Goal: Task Accomplishment & Management: Use online tool/utility

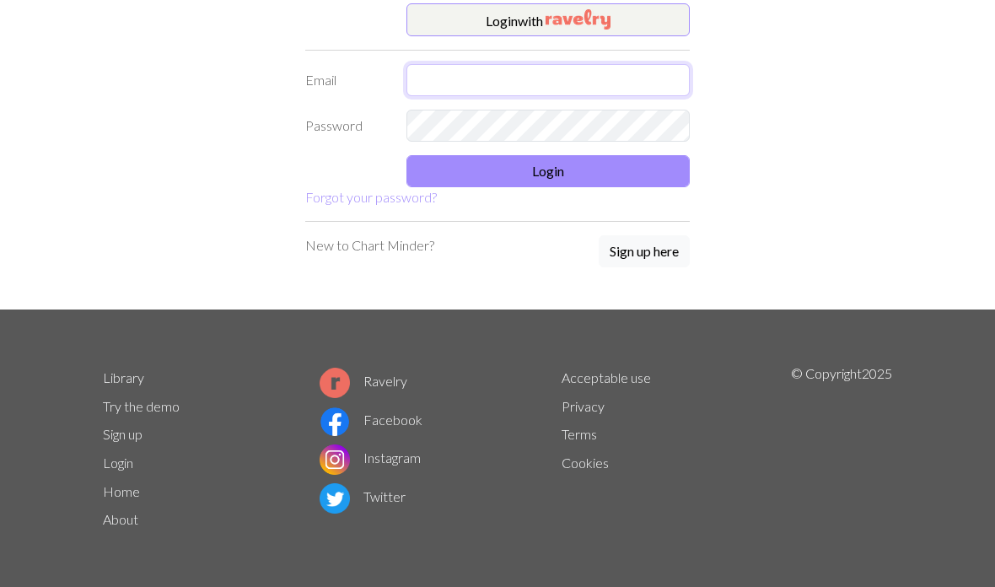
click at [575, 65] on input "text" at bounding box center [547, 80] width 283 height 32
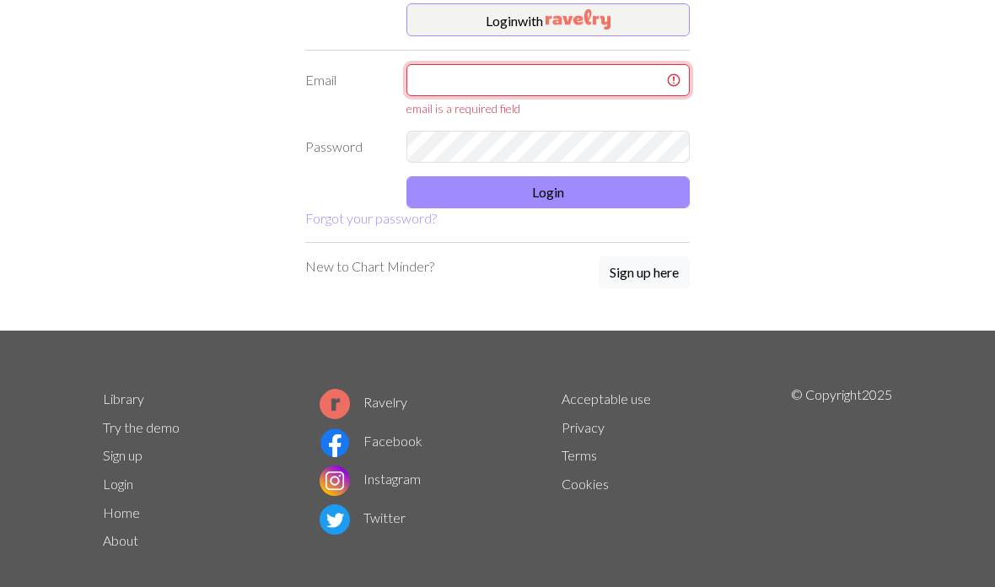
type input "alexkrosborne@gmail.com"
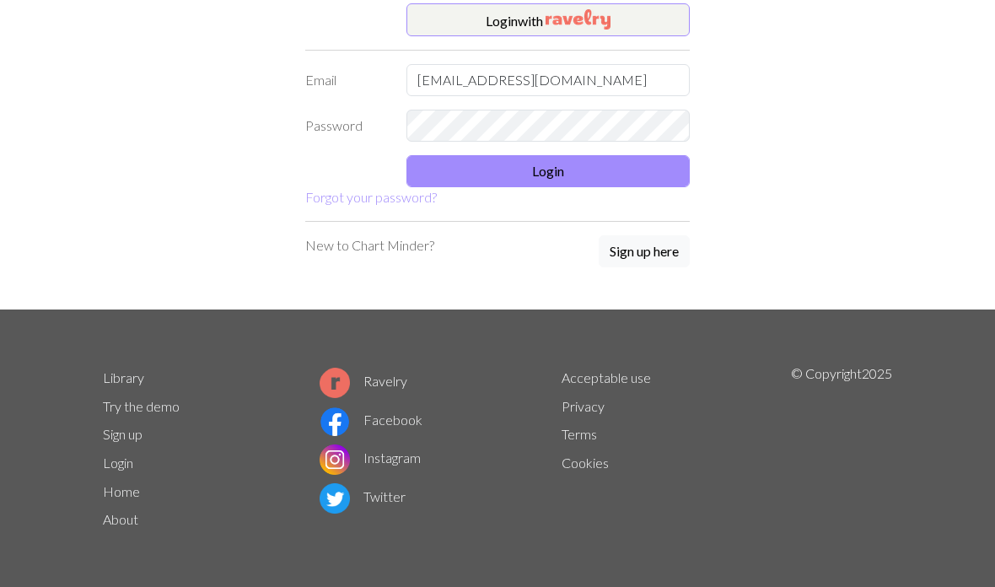
click at [454, 177] on button "Login" at bounding box center [547, 171] width 283 height 32
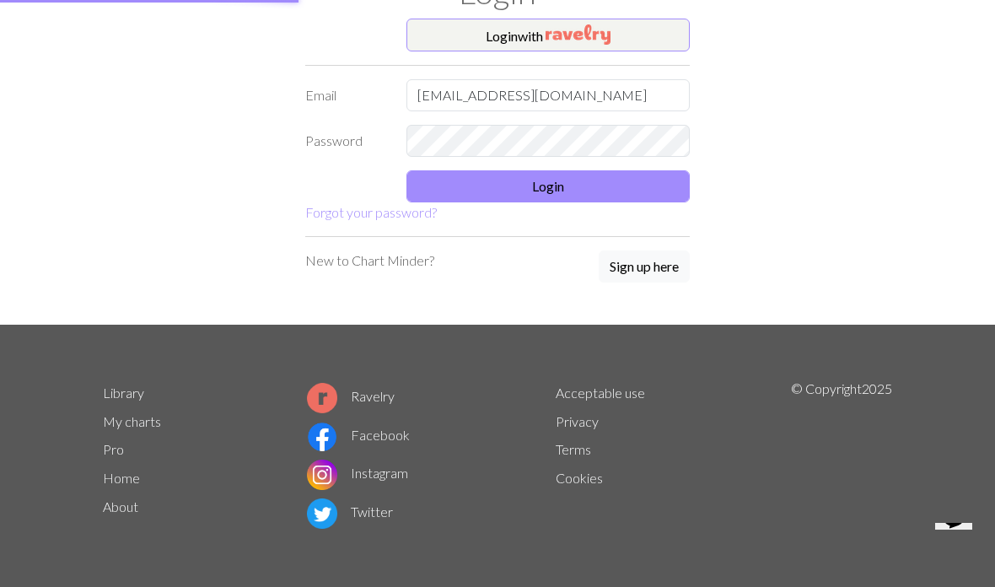
scroll to position [78, 0]
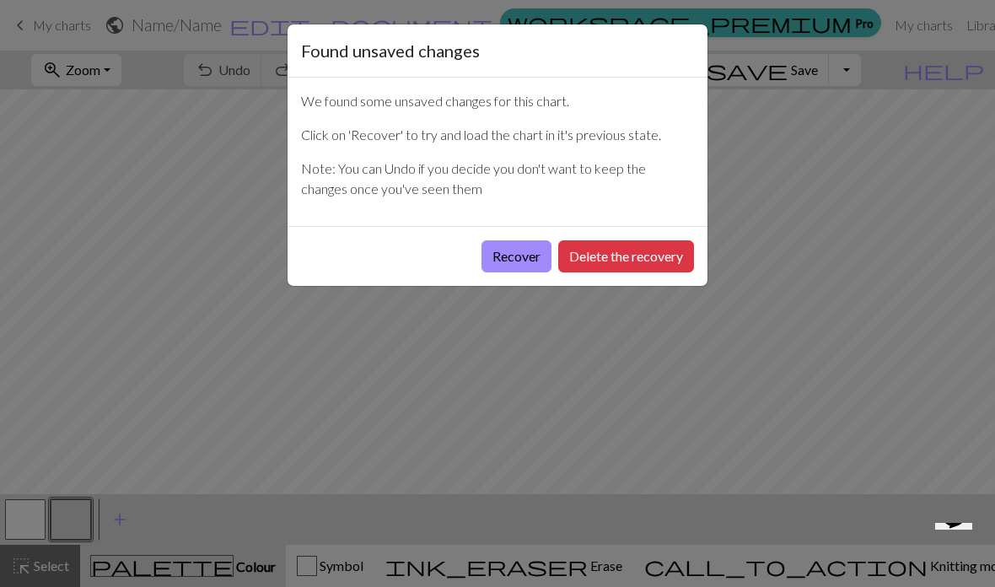
click at [520, 260] on button "Recover" at bounding box center [516, 256] width 70 height 32
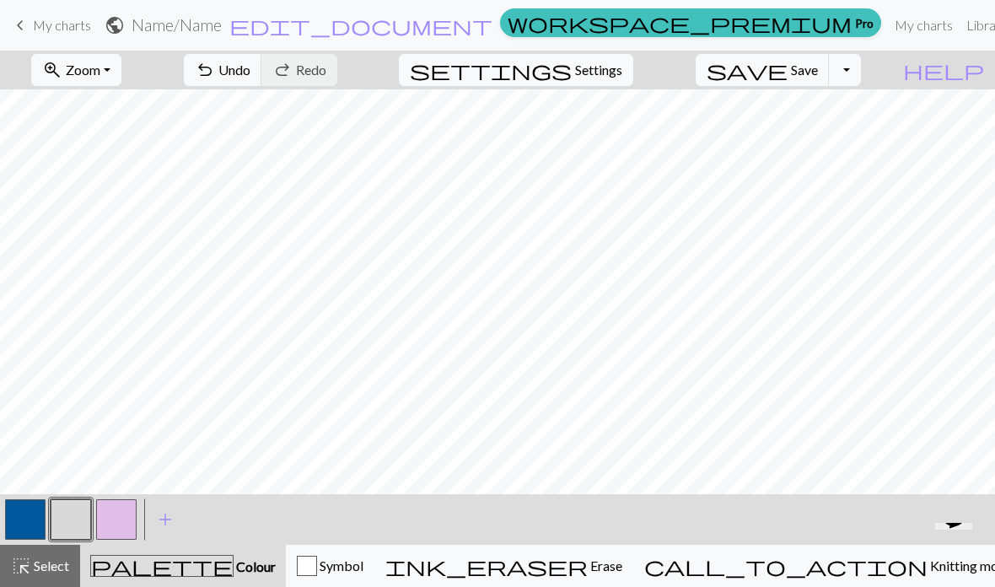
click at [44, 35] on link "keyboard_arrow_left My charts" at bounding box center [50, 25] width 81 height 29
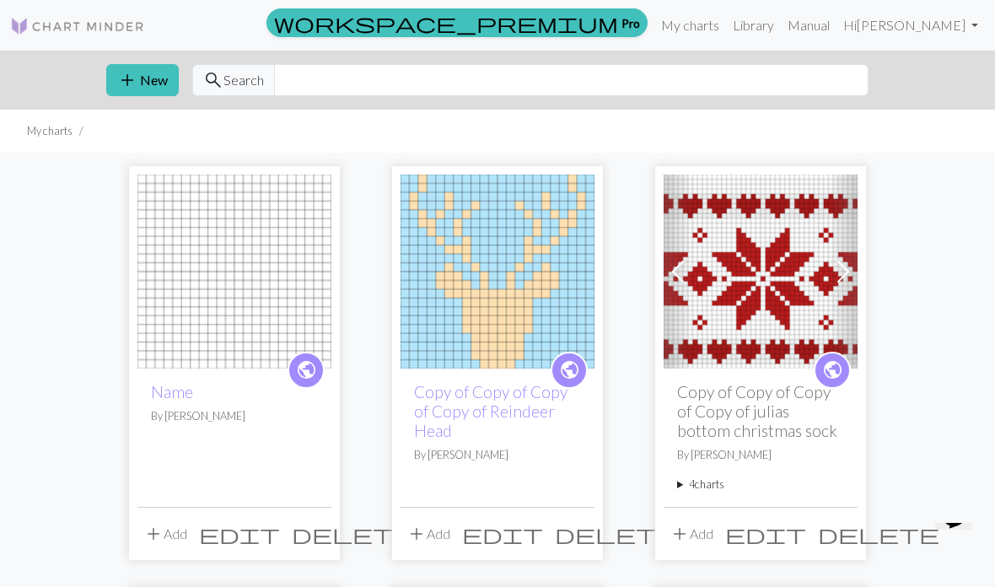
click at [547, 289] on img at bounding box center [497, 271] width 194 height 194
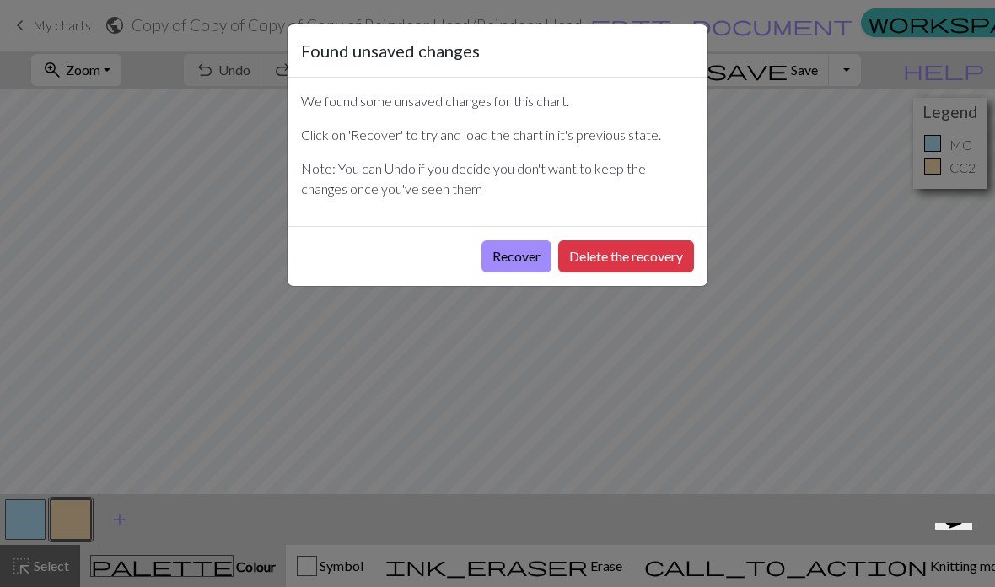
click at [540, 260] on button "Recover" at bounding box center [516, 256] width 70 height 32
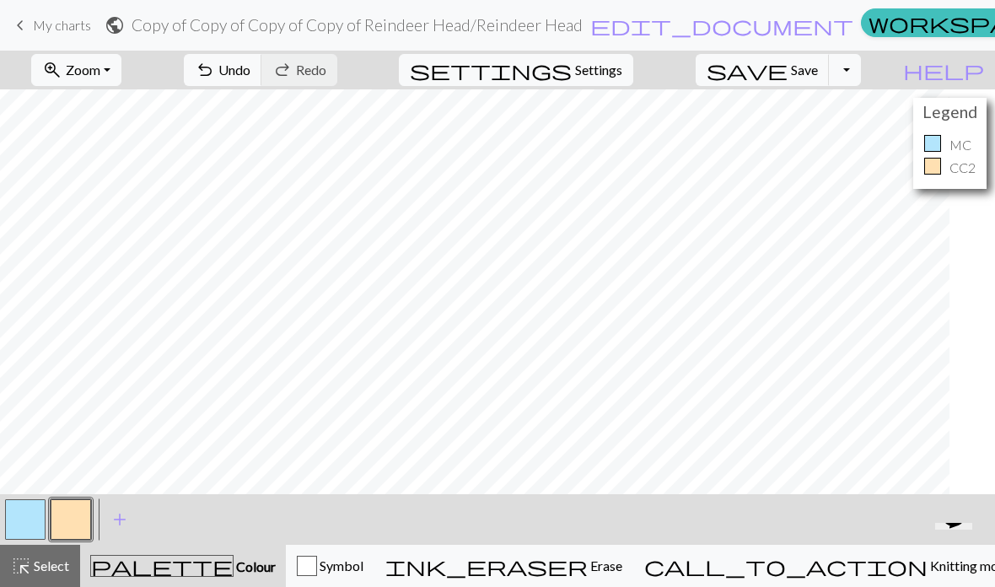
scroll to position [0, 49]
click at [100, 78] on span "Zoom" at bounding box center [83, 70] width 35 height 16
click at [98, 137] on button "Fit width" at bounding box center [98, 134] width 133 height 27
click at [953, 135] on p "MC" at bounding box center [960, 145] width 22 height 20
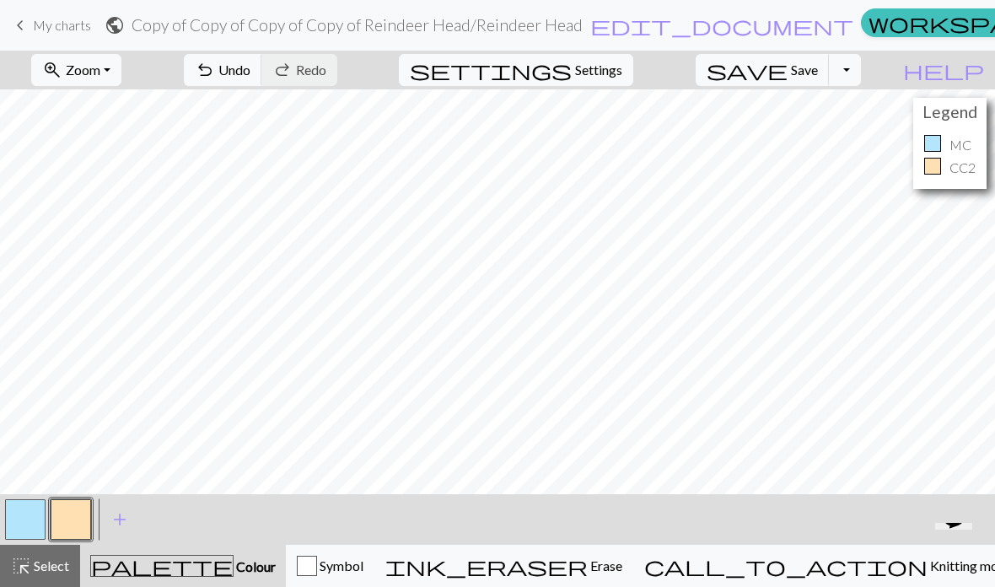
click at [622, 78] on span "Settings" at bounding box center [598, 70] width 47 height 20
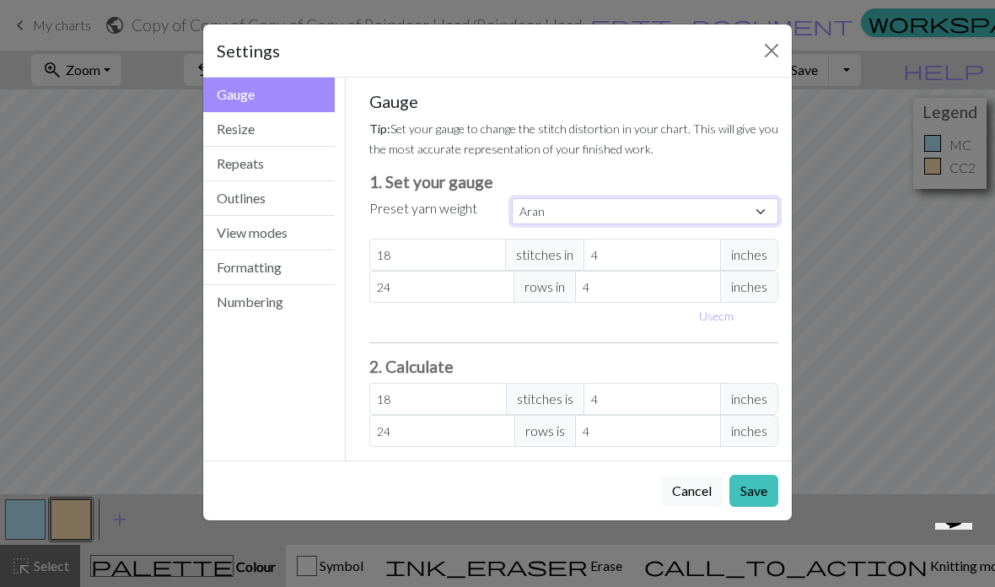
click at [745, 212] on select "Custom Square Lace Light Fingering Fingering Sport Double knit Worsted Aran Bul…" at bounding box center [645, 211] width 266 height 26
select select "dk"
type input "22"
type input "30"
type input "22"
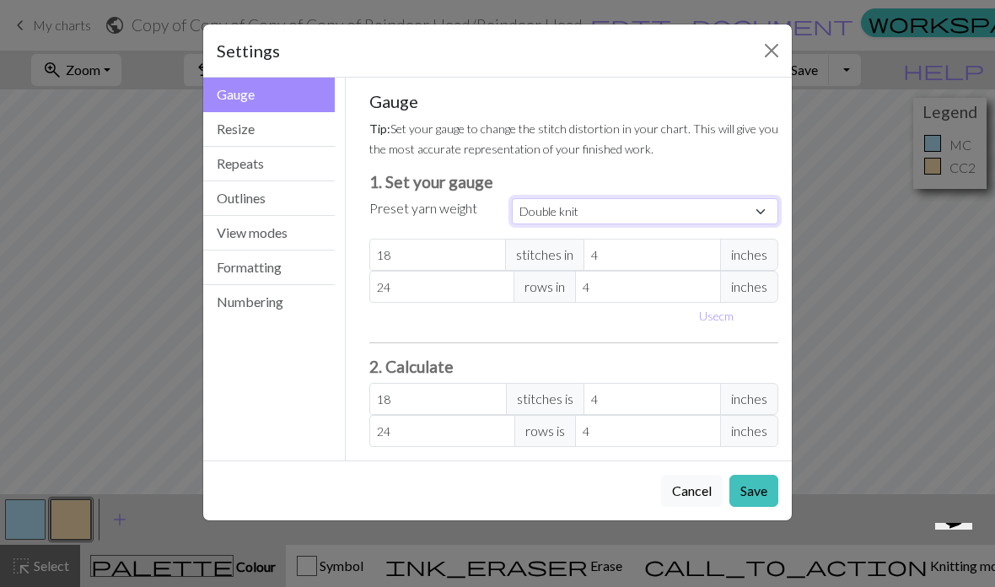
type input "30"
click at [291, 182] on button "Outlines" at bounding box center [269, 198] width 132 height 35
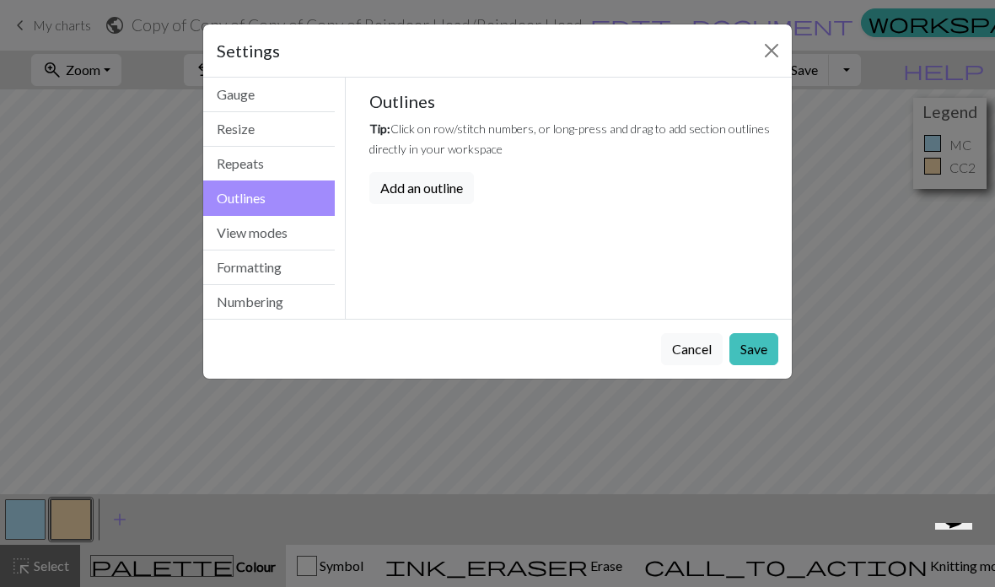
click at [281, 237] on button "View modes" at bounding box center [269, 233] width 132 height 35
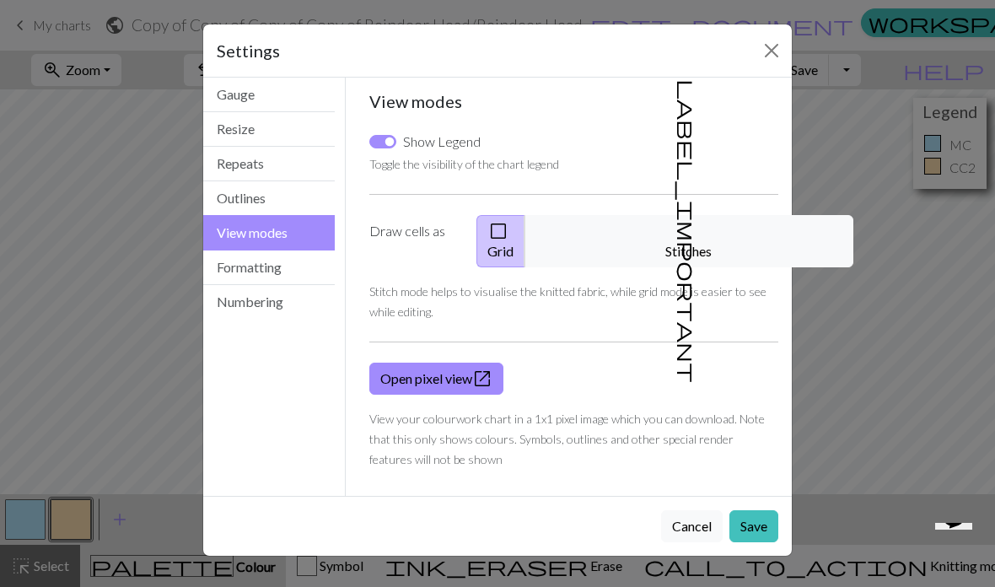
click at [282, 266] on button "Formatting" at bounding box center [269, 267] width 132 height 35
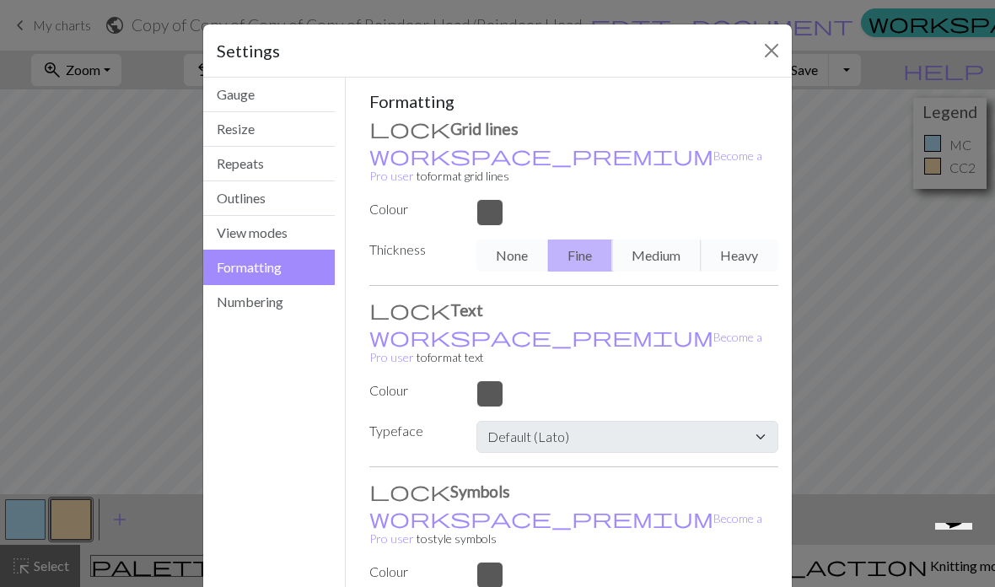
click at [306, 304] on button "Numbering" at bounding box center [269, 302] width 132 height 34
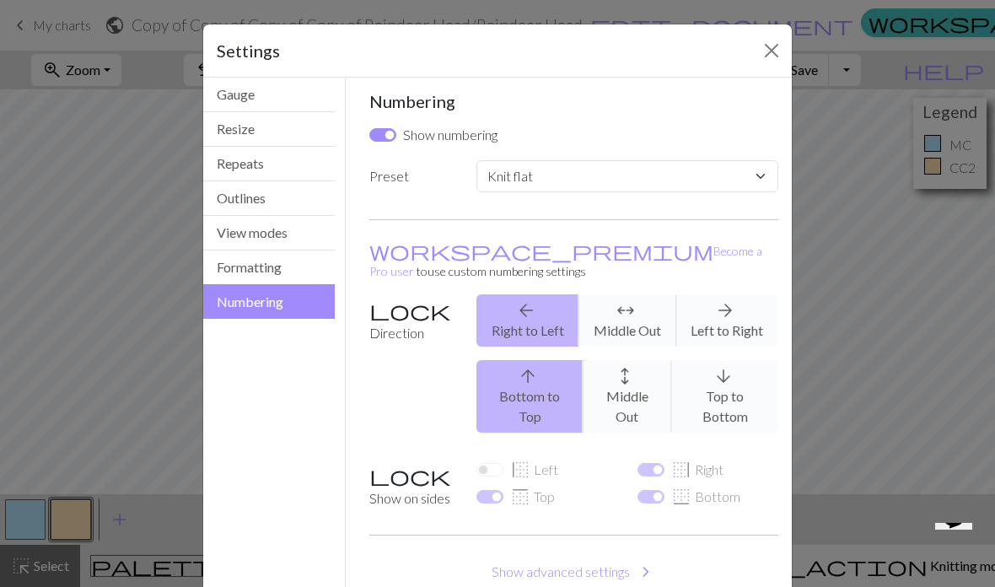
click at [294, 264] on button "Formatting" at bounding box center [269, 267] width 132 height 35
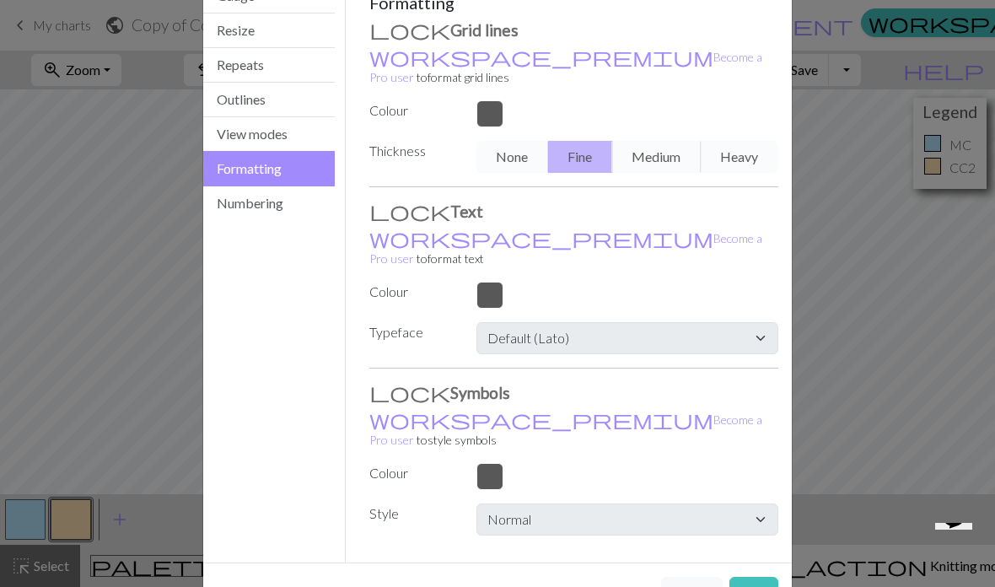
scroll to position [98, 0]
click at [302, 137] on button "View modes" at bounding box center [269, 135] width 132 height 35
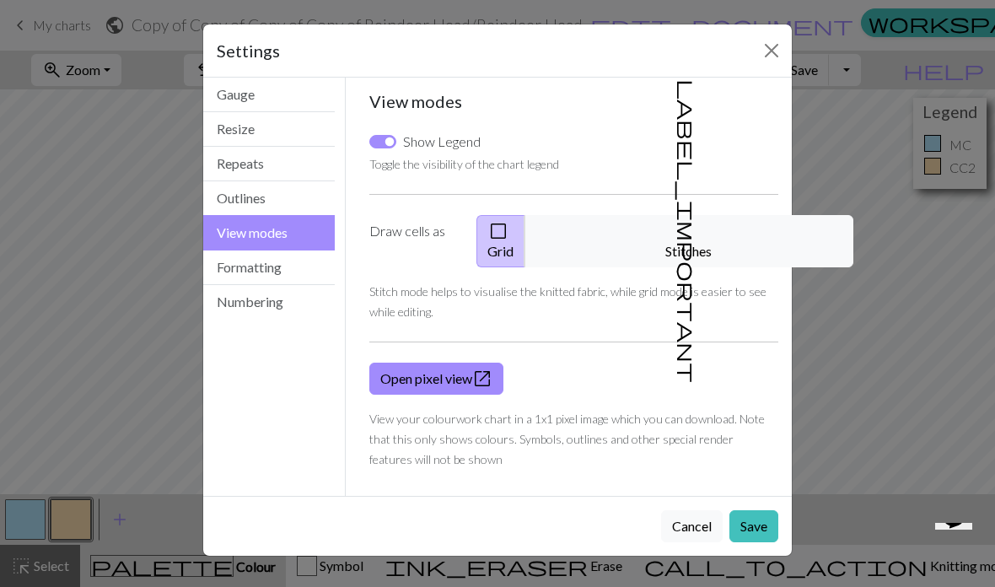
scroll to position [0, 0]
click at [296, 207] on button "Outlines" at bounding box center [269, 198] width 132 height 35
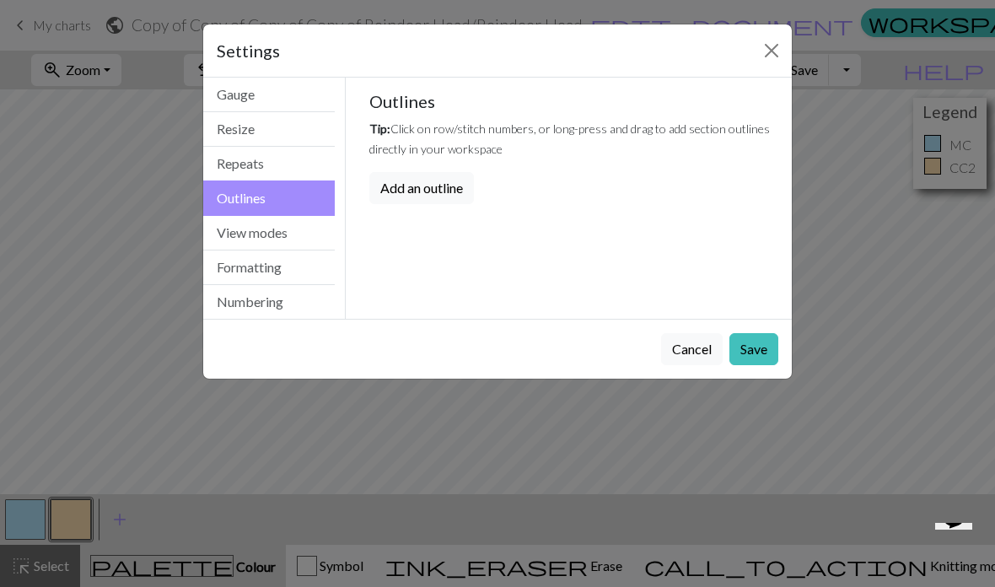
click at [295, 164] on button "Repeats" at bounding box center [269, 164] width 132 height 35
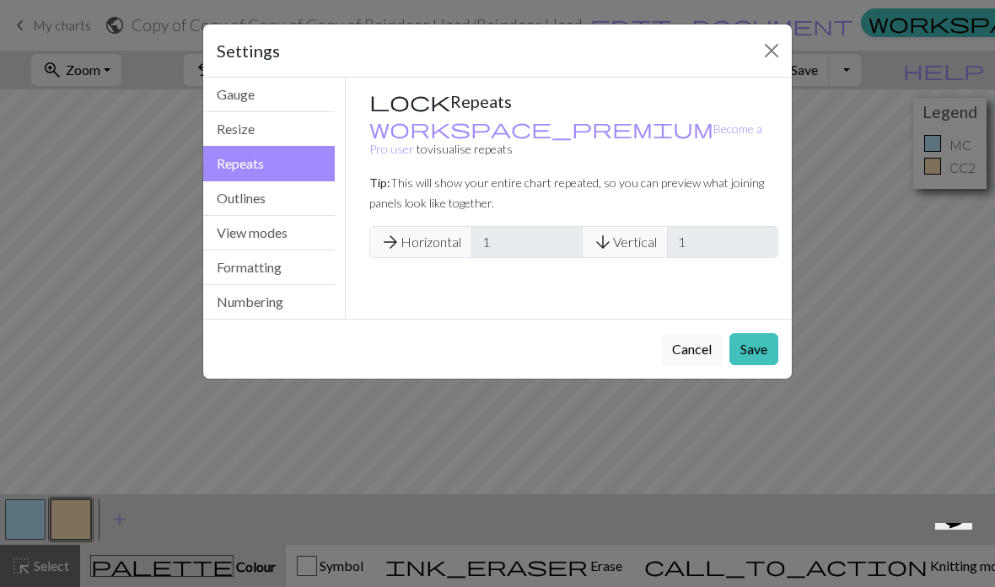
click at [295, 131] on button "Resize" at bounding box center [269, 129] width 132 height 35
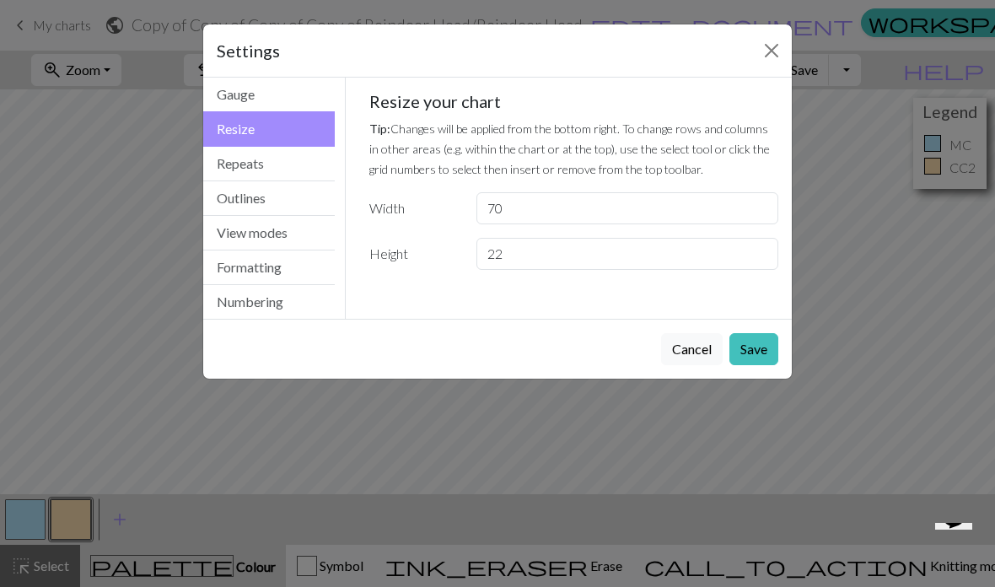
click at [292, 99] on button "Gauge" at bounding box center [269, 95] width 132 height 35
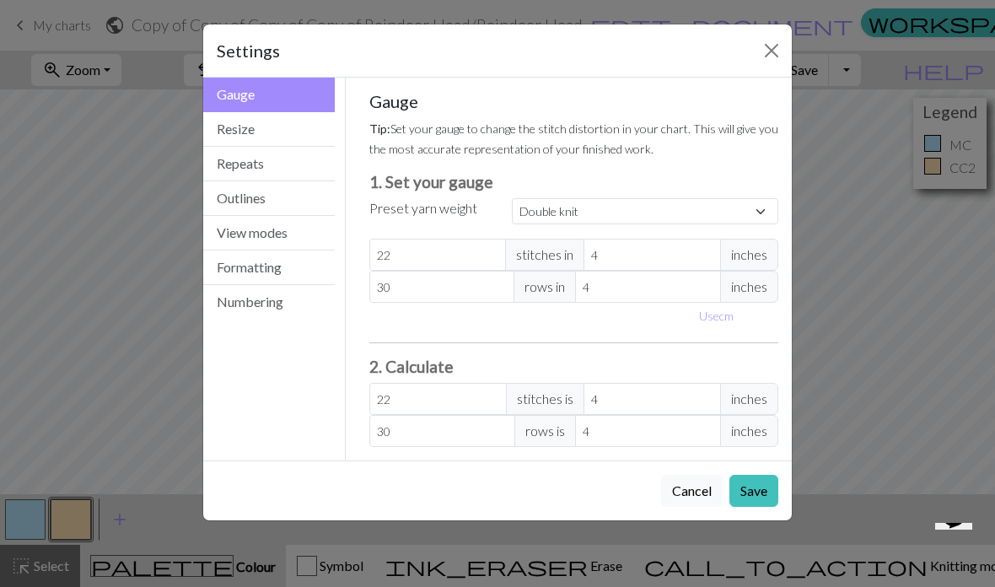
click at [754, 482] on button "Save" at bounding box center [753, 491] width 49 height 32
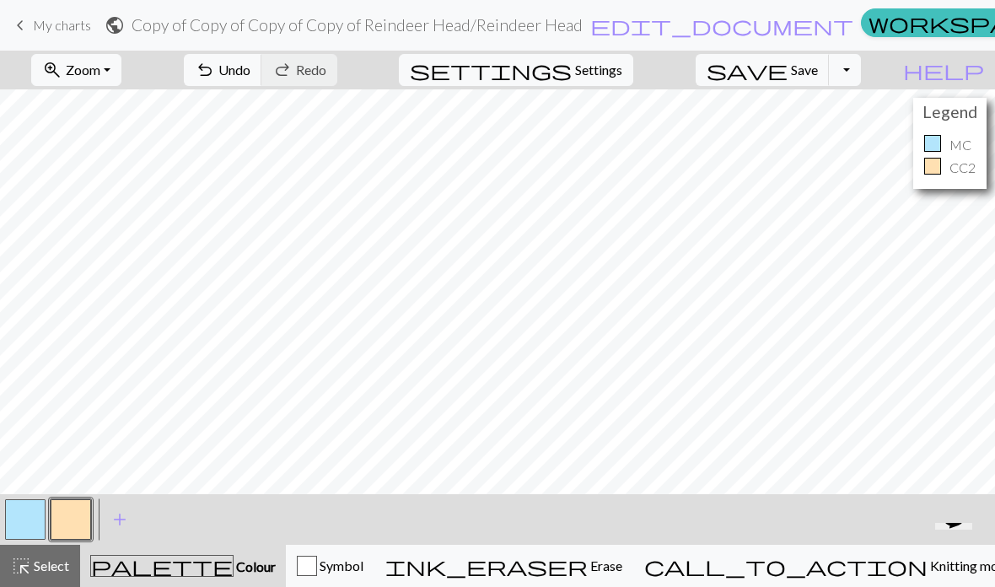
click at [943, 139] on div "MC" at bounding box center [949, 145] width 51 height 20
click at [952, 130] on div "Legend MC CC2" at bounding box center [949, 143] width 73 height 91
click at [973, 66] on span "help" at bounding box center [943, 70] width 81 height 24
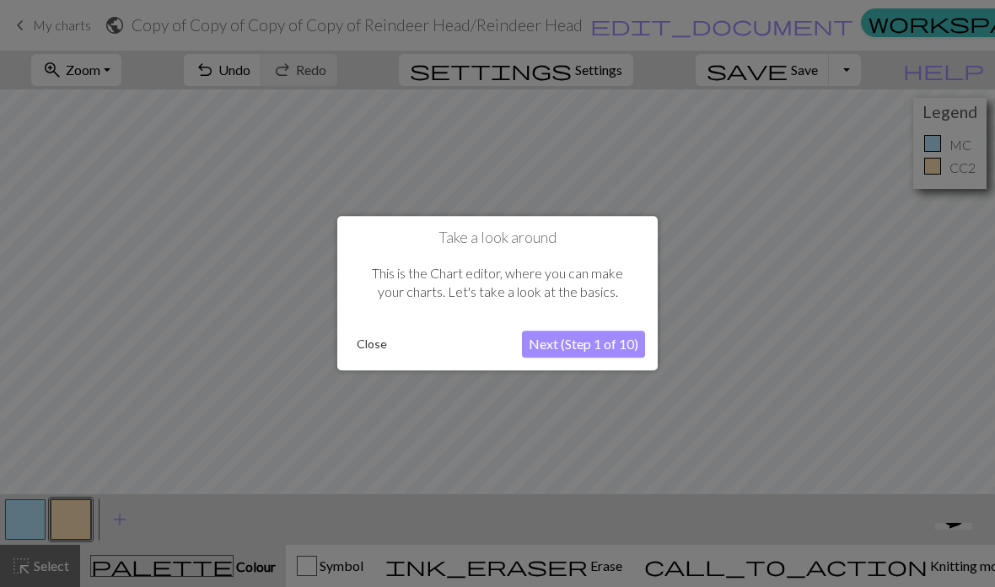
click at [614, 343] on button "Next (Step 1 of 10)" at bounding box center [583, 344] width 123 height 27
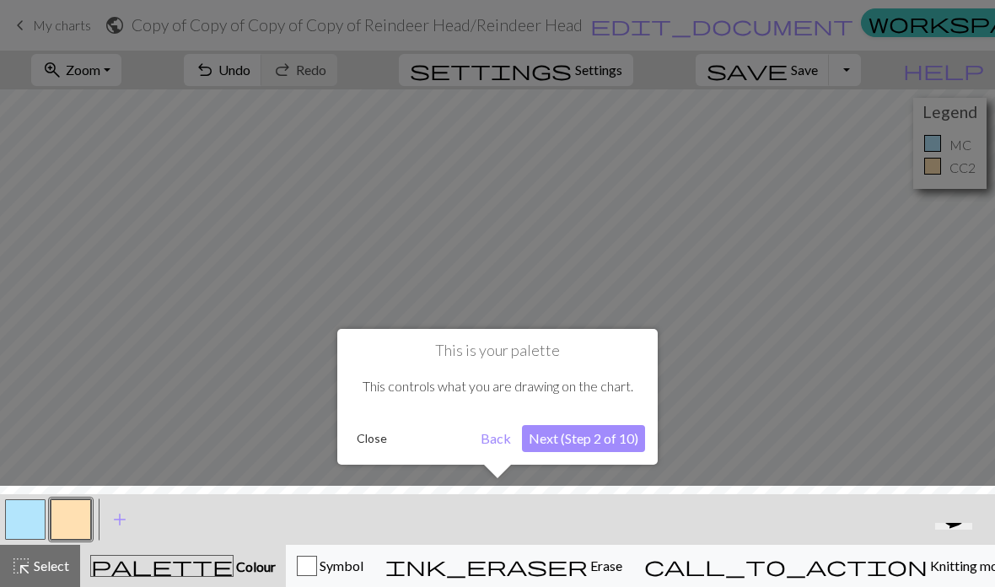
click at [604, 441] on button "Next (Step 2 of 10)" at bounding box center [583, 438] width 123 height 27
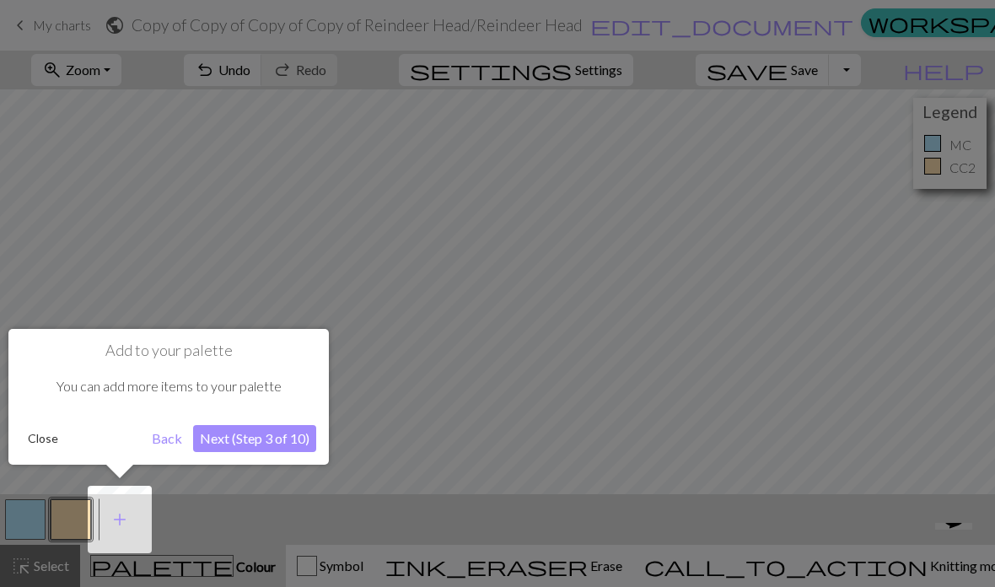
click at [844, 426] on div at bounding box center [497, 293] width 995 height 587
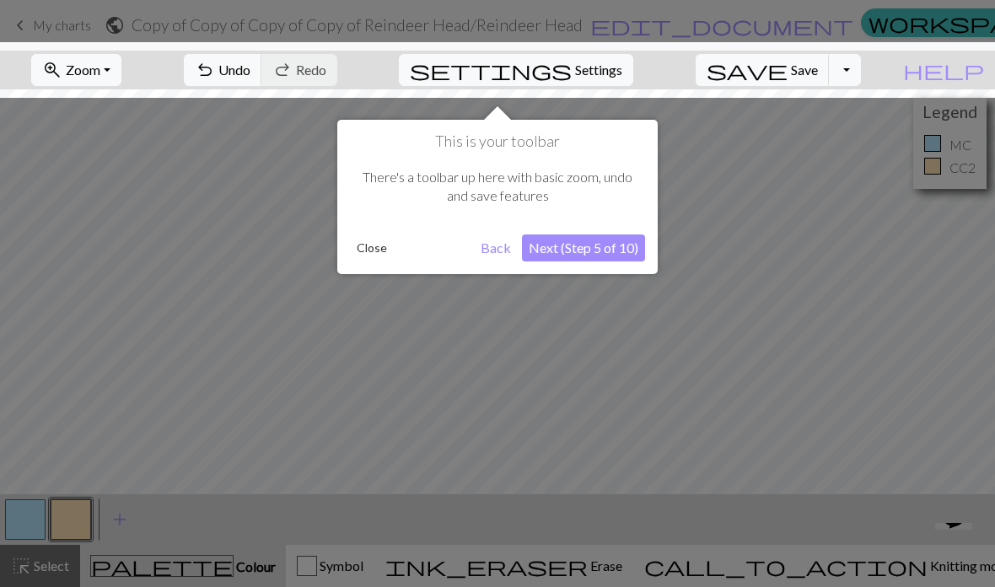
click at [853, 427] on div at bounding box center [497, 293] width 995 height 587
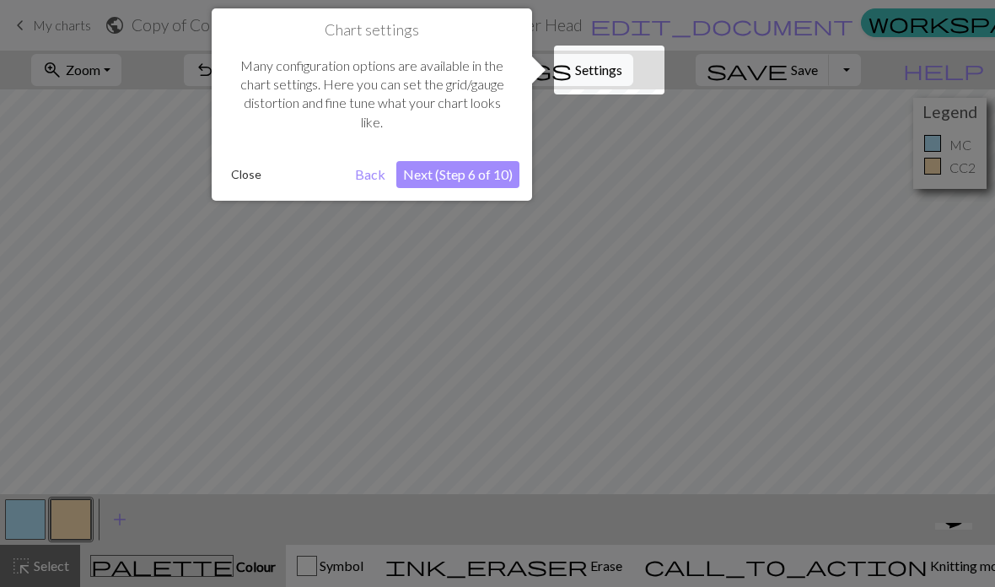
click at [849, 433] on div at bounding box center [497, 293] width 995 height 587
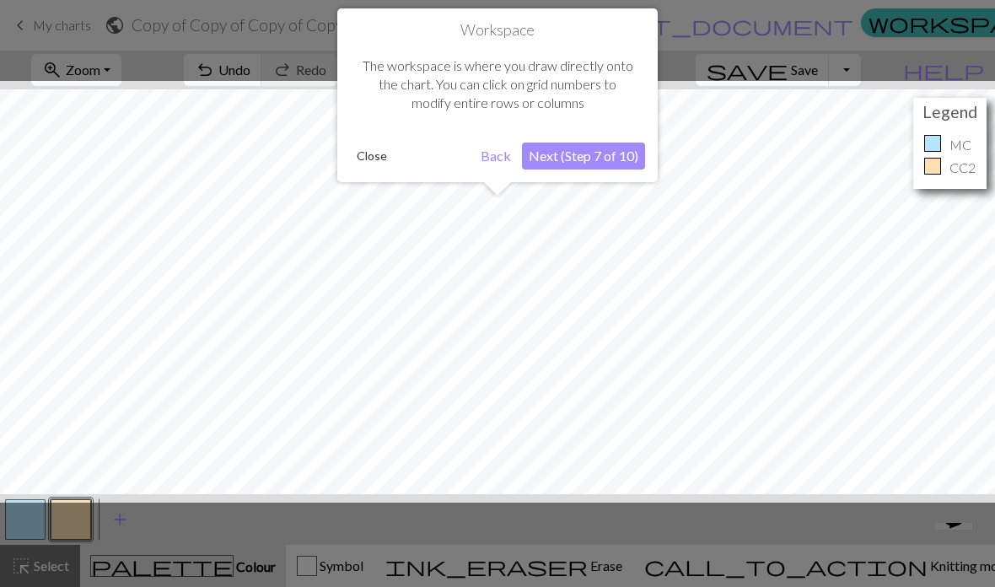
click at [847, 439] on div at bounding box center [498, 291] width 1012 height 421
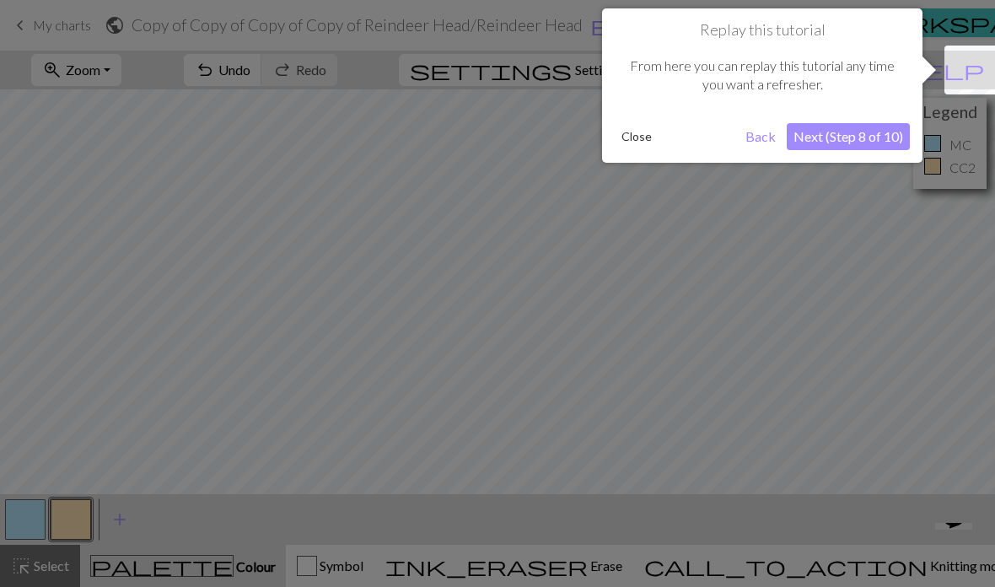
click at [854, 440] on div at bounding box center [497, 293] width 995 height 587
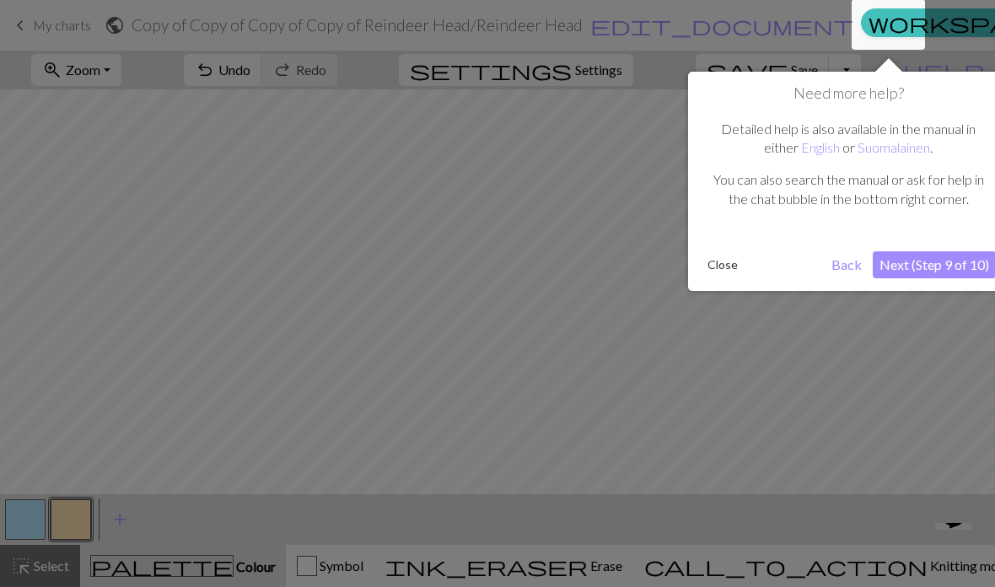
click at [850, 447] on div at bounding box center [497, 293] width 995 height 587
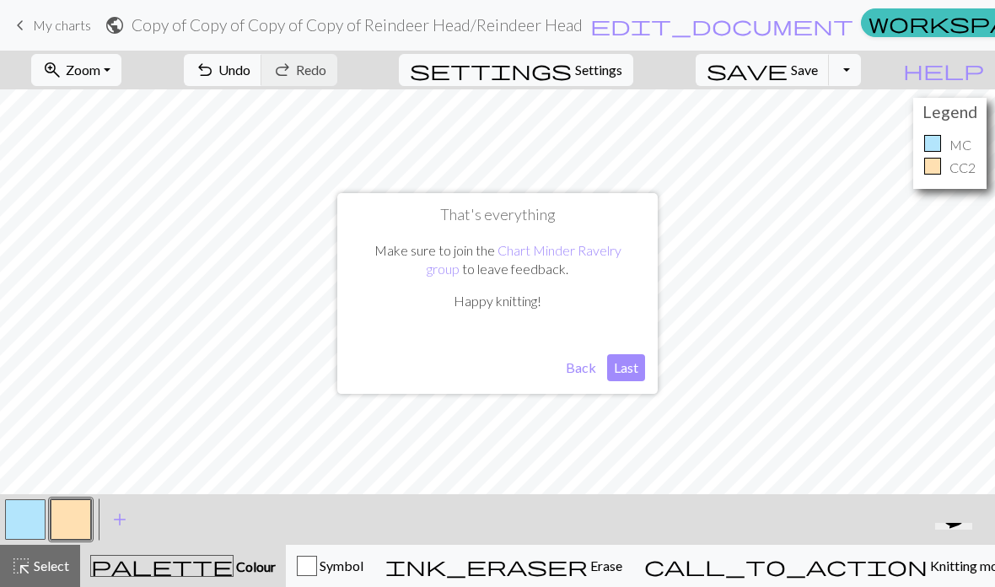
click at [612, 368] on button "Last" at bounding box center [626, 367] width 38 height 27
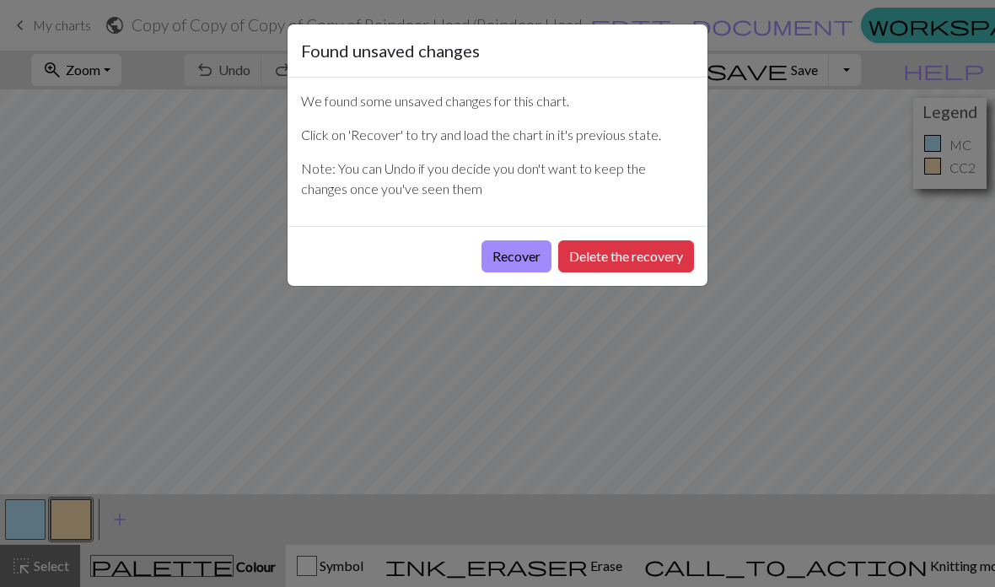
click at [535, 251] on button "Recover" at bounding box center [516, 256] width 70 height 32
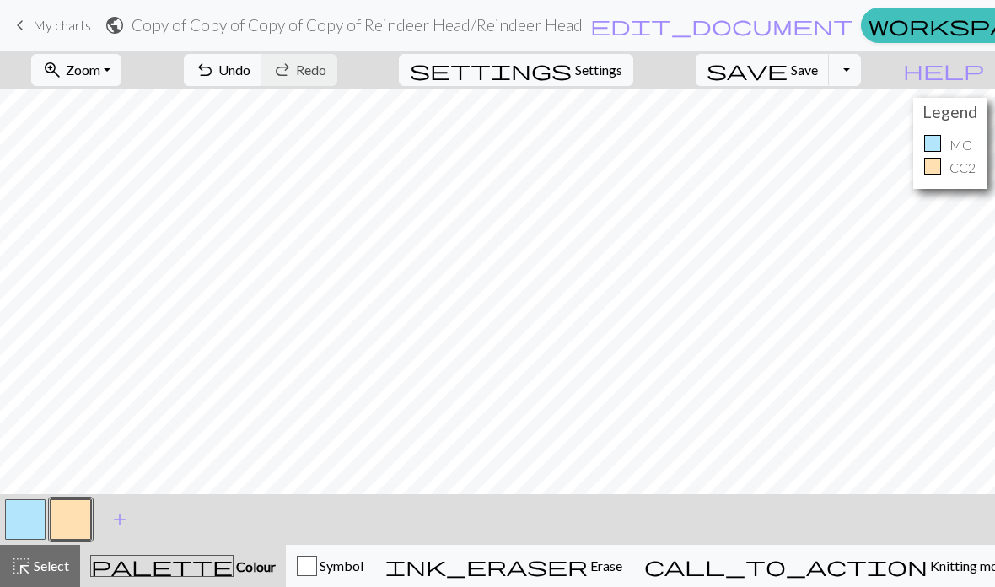
click at [964, 135] on p "MC" at bounding box center [960, 145] width 22 height 20
click at [953, 137] on p "MC" at bounding box center [960, 145] width 22 height 20
click at [121, 74] on button "zoom_in Zoom Zoom" at bounding box center [76, 70] width 90 height 32
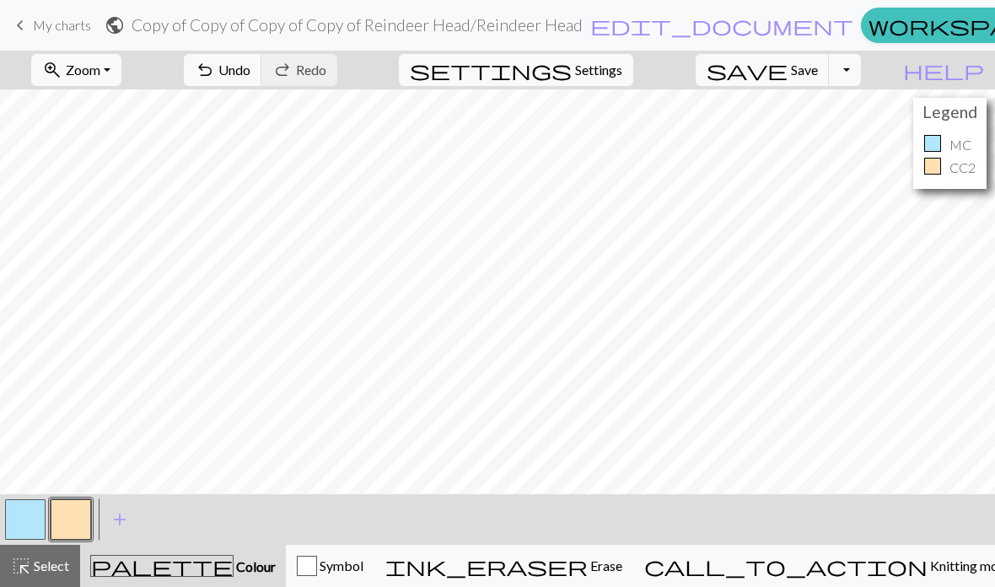
click at [121, 73] on button "zoom_in Zoom Zoom" at bounding box center [76, 70] width 90 height 32
click at [145, 135] on button "Fit width" at bounding box center [98, 134] width 133 height 27
click at [122, 518] on span "add" at bounding box center [120, 519] width 20 height 24
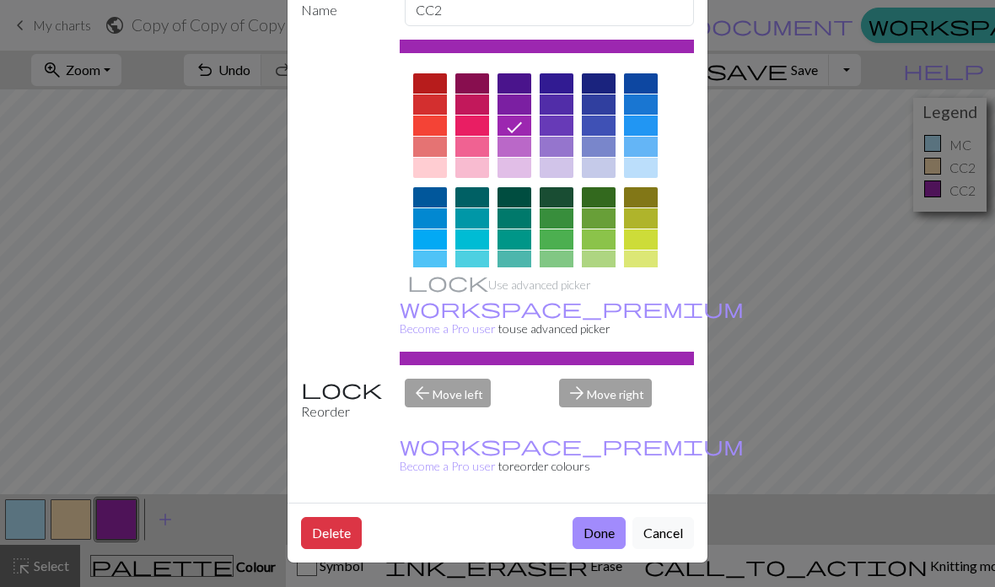
scroll to position [110, 0]
click at [613, 524] on button "Done" at bounding box center [598, 533] width 53 height 32
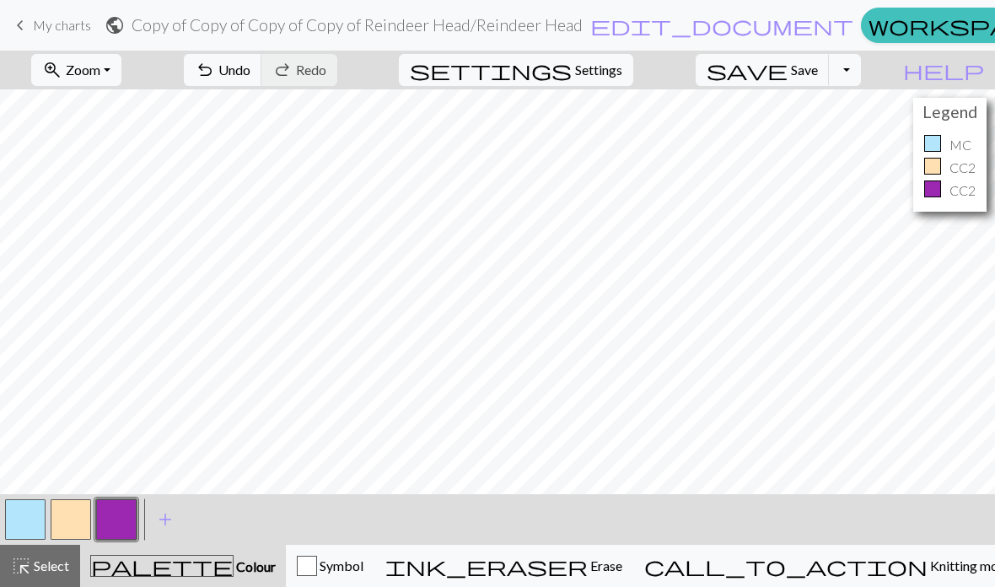
click at [48, 570] on span "Select" at bounding box center [50, 565] width 38 height 16
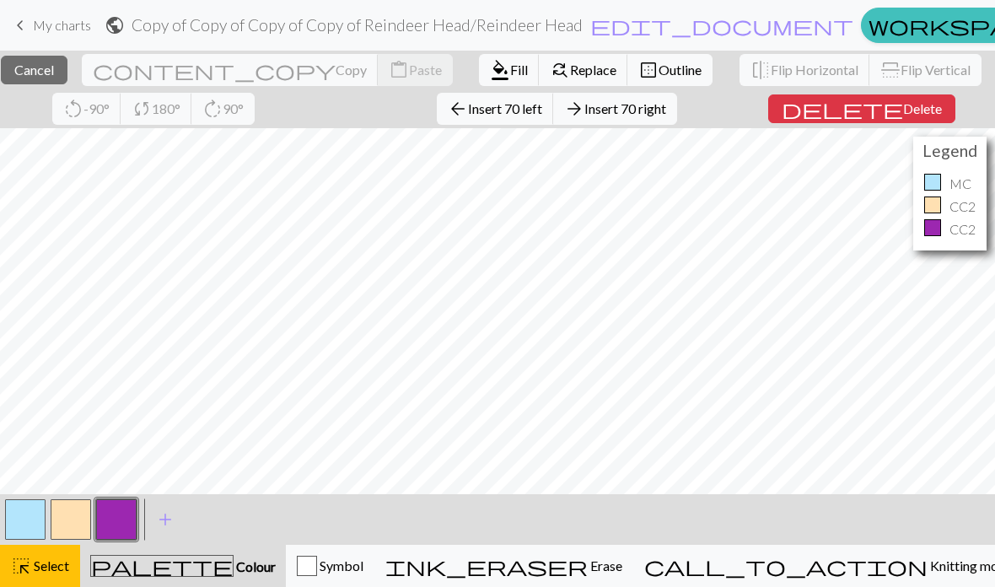
click at [43, 562] on span "Select" at bounding box center [50, 565] width 38 height 16
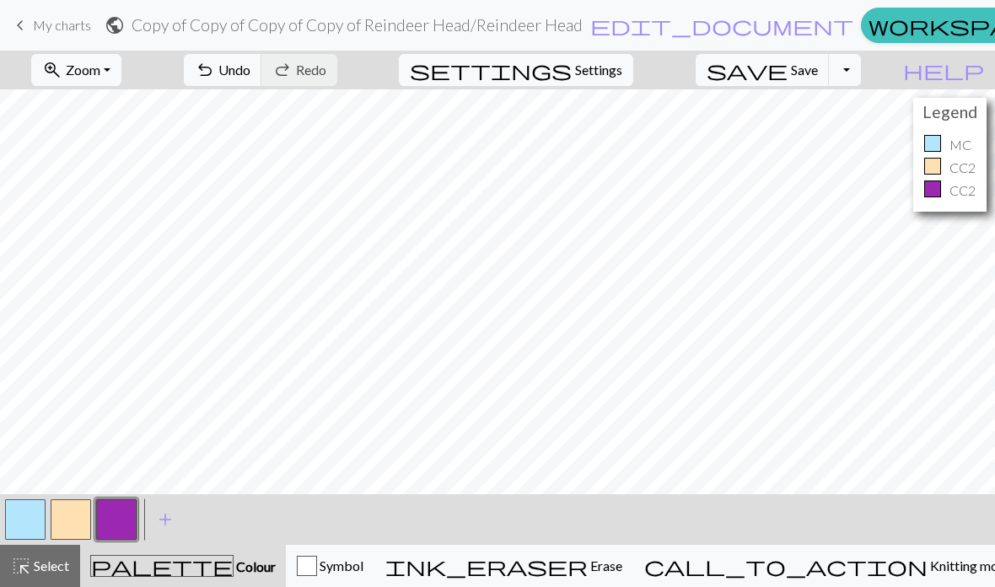
click at [45, 571] on span "Select" at bounding box center [50, 565] width 38 height 16
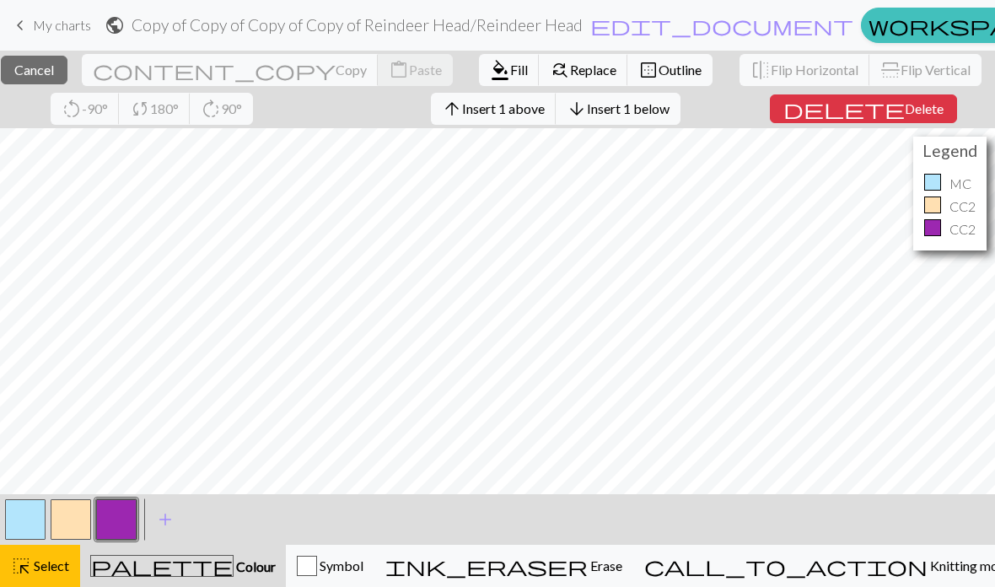
click at [669, 112] on span "Insert 1 below" at bounding box center [628, 108] width 83 height 16
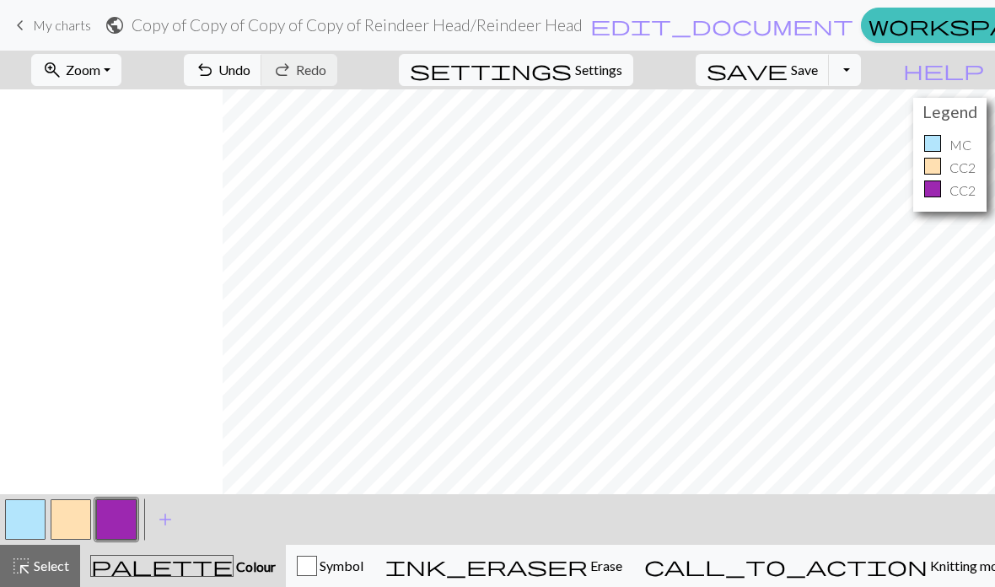
scroll to position [0, 229]
click at [215, 67] on span "undo" at bounding box center [205, 70] width 20 height 24
click at [250, 75] on span "Undo" at bounding box center [234, 70] width 32 height 16
click at [79, 509] on button "button" at bounding box center [71, 519] width 40 height 40
click at [622, 78] on span "Settings" at bounding box center [598, 70] width 47 height 20
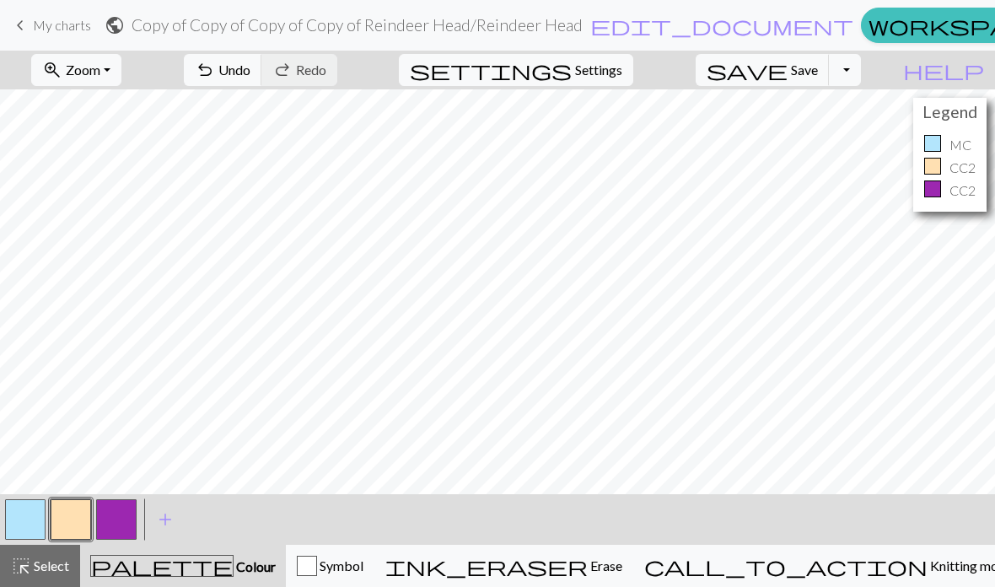
select select "dk"
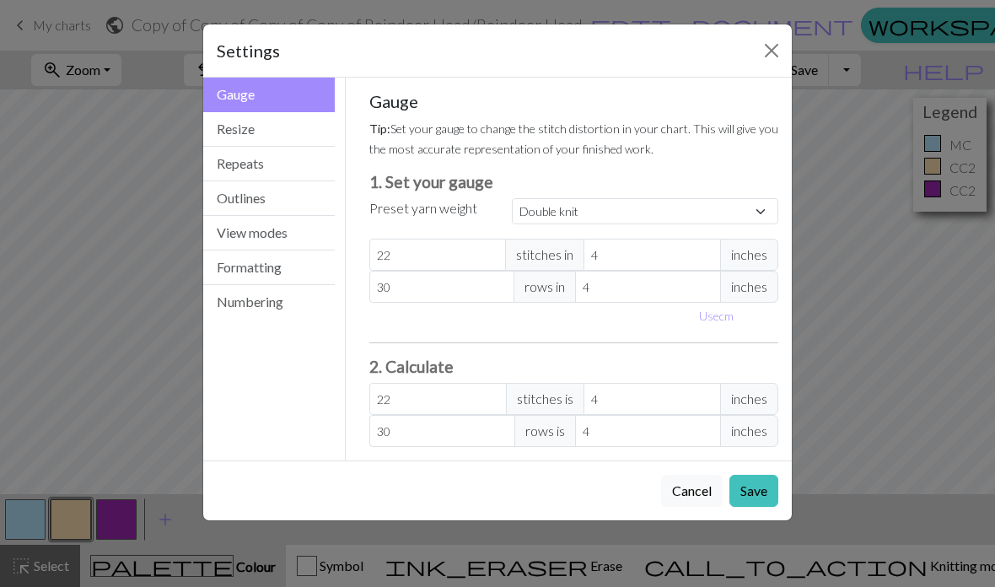
click at [292, 132] on button "Resize" at bounding box center [269, 129] width 132 height 35
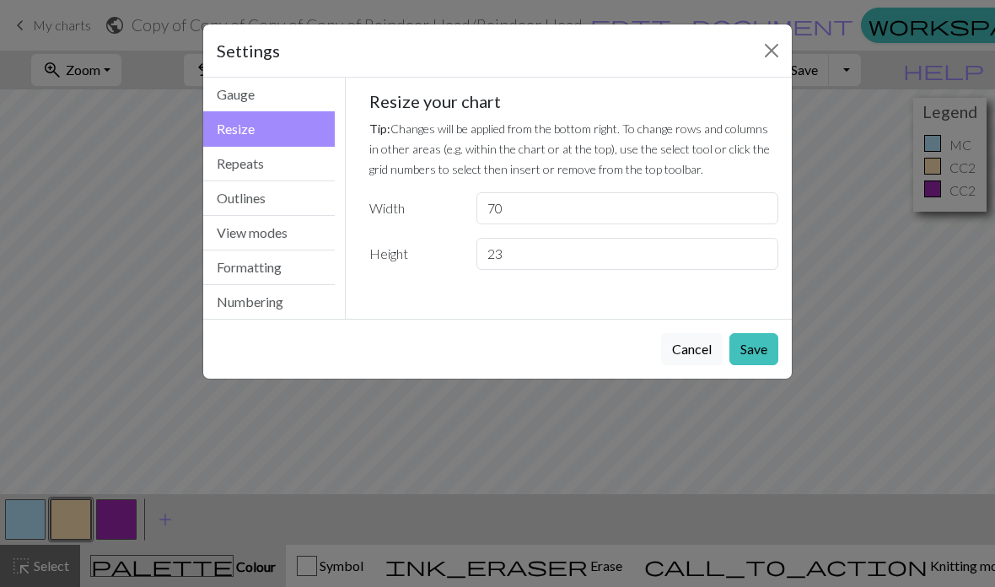
click at [285, 165] on button "Repeats" at bounding box center [269, 164] width 132 height 35
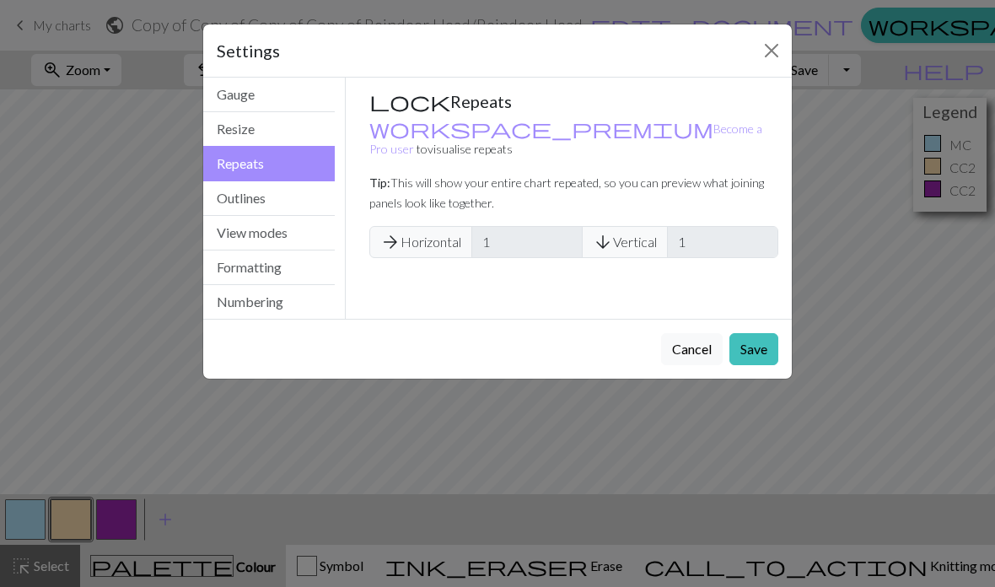
click at [299, 132] on button "Resize" at bounding box center [269, 129] width 132 height 35
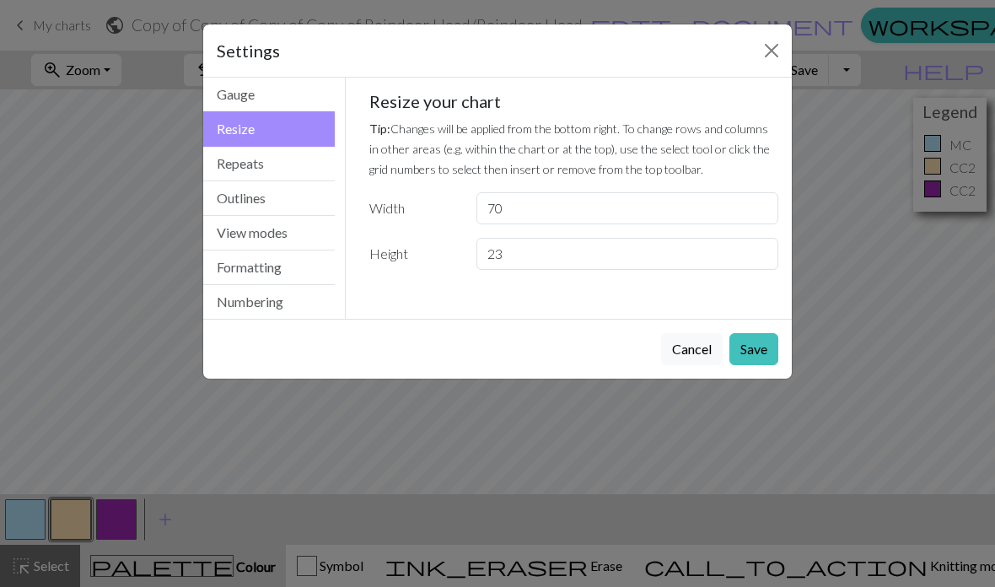
click at [309, 157] on button "Repeats" at bounding box center [269, 164] width 132 height 35
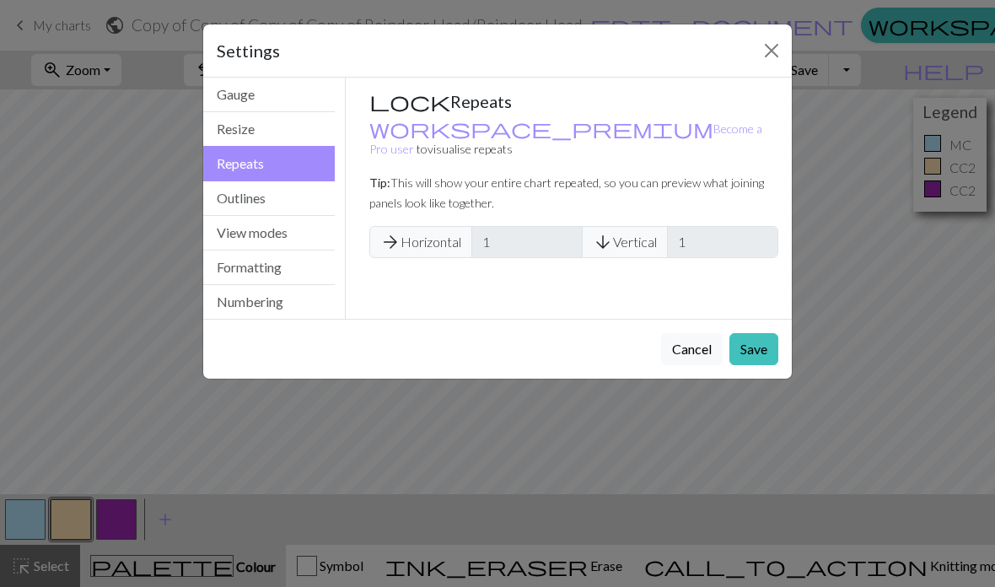
click at [301, 199] on button "Outlines" at bounding box center [269, 198] width 132 height 35
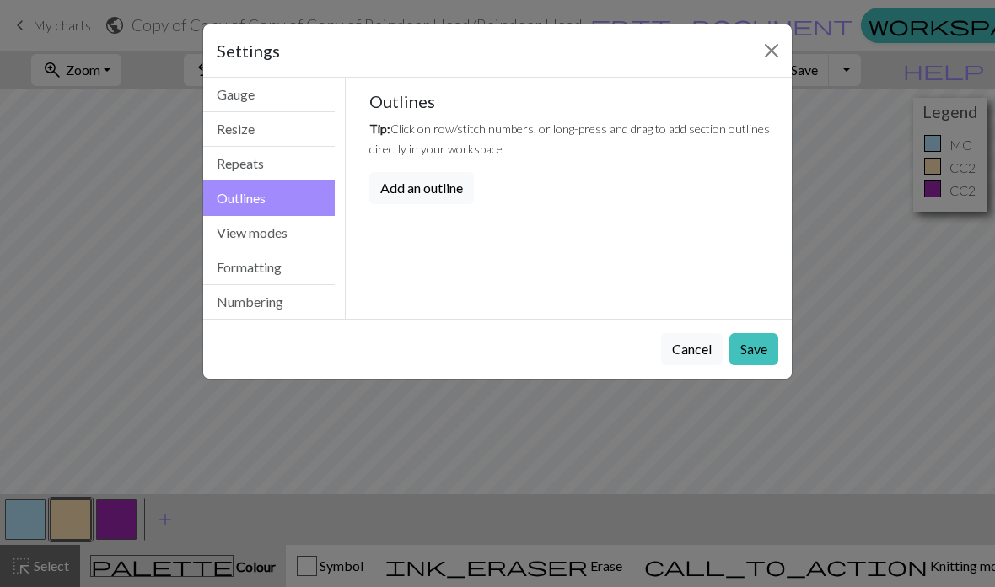
click at [298, 235] on button "View modes" at bounding box center [269, 233] width 132 height 35
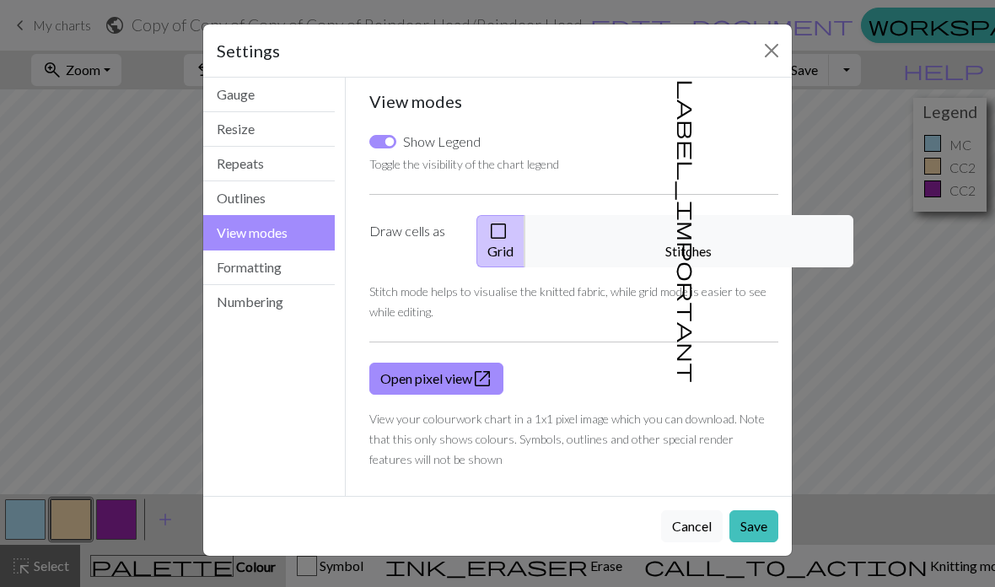
click at [390, 139] on input "Show Legend" at bounding box center [382, 141] width 27 height 13
checkbox input "false"
click at [298, 260] on button "Formatting" at bounding box center [269, 267] width 132 height 35
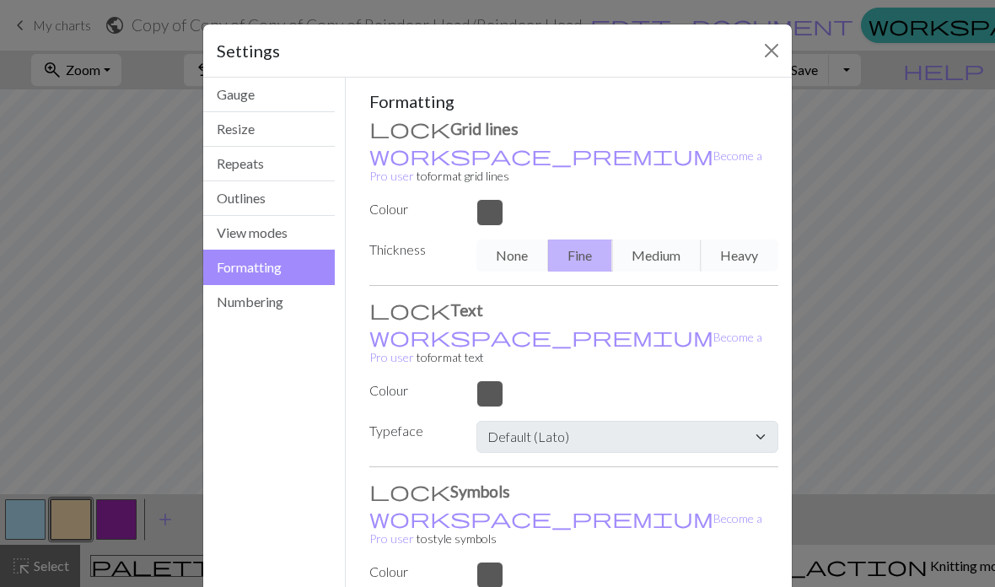
click at [298, 302] on button "Numbering" at bounding box center [269, 302] width 132 height 34
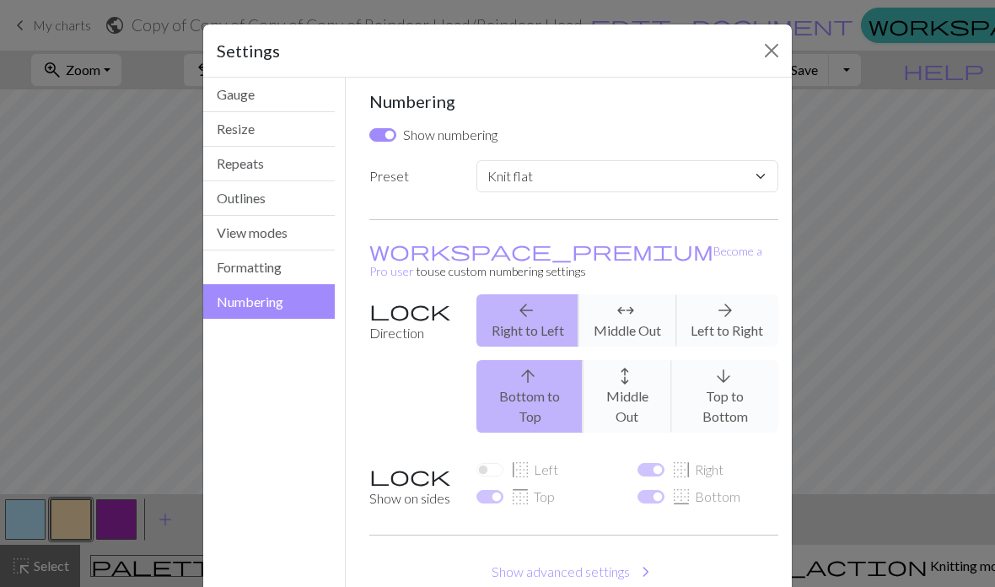
click at [491, 459] on div "border_left Left" at bounding box center [546, 469] width 141 height 20
click at [768, 47] on button "Close" at bounding box center [771, 50] width 27 height 27
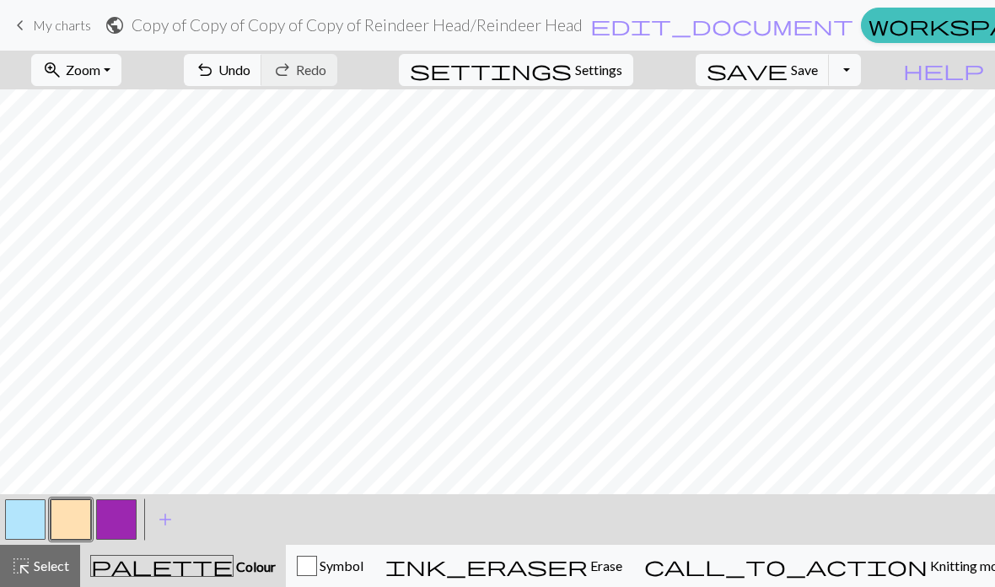
click at [54, 566] on span "Select" at bounding box center [50, 565] width 38 height 16
click at [59, 566] on span "Select" at bounding box center [50, 565] width 38 height 16
click at [32, 525] on button "button" at bounding box center [25, 519] width 40 height 40
click at [47, 565] on span "Select" at bounding box center [50, 565] width 38 height 16
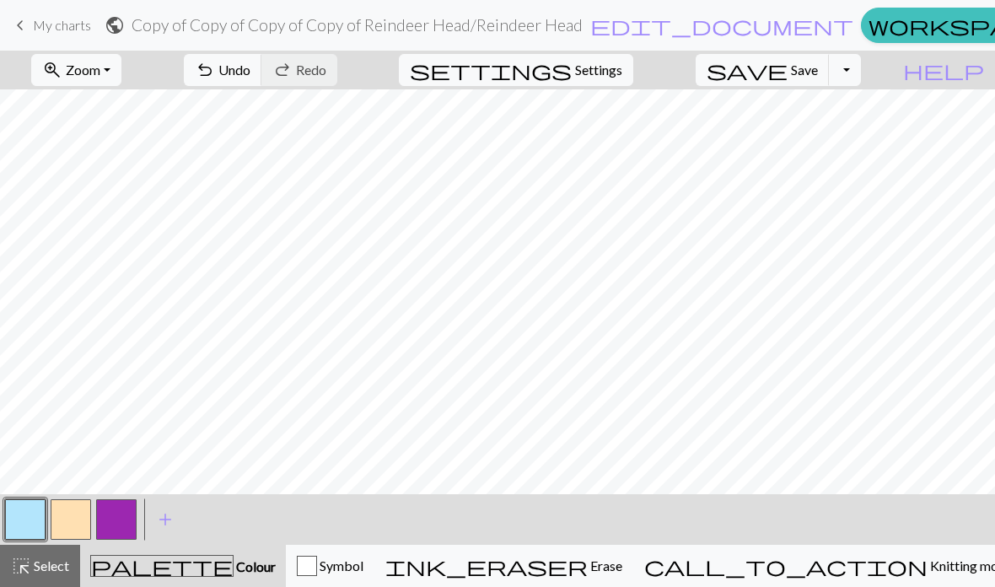
click at [58, 560] on span "Select" at bounding box center [50, 565] width 38 height 16
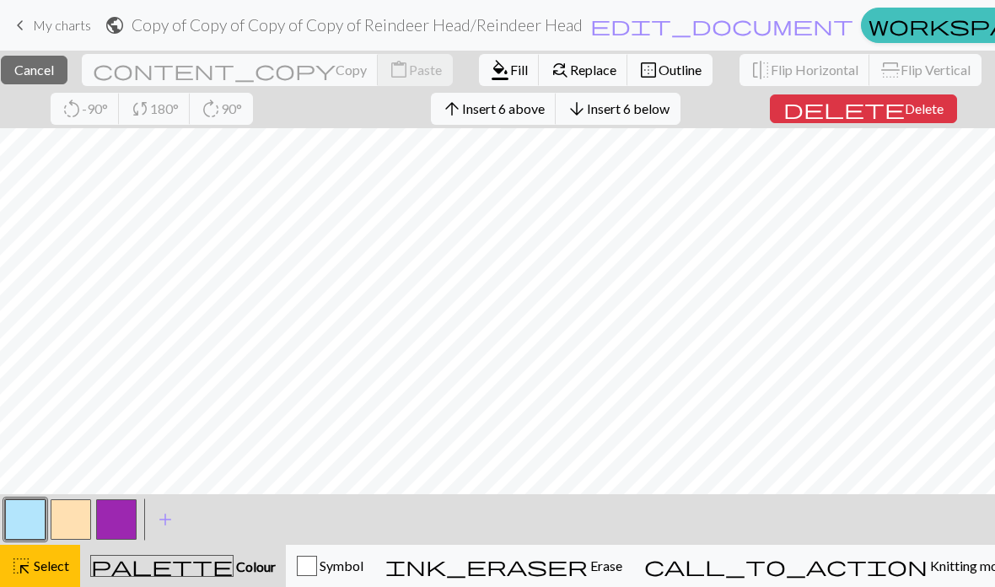
click at [669, 108] on span "Insert 6 below" at bounding box center [628, 108] width 83 height 16
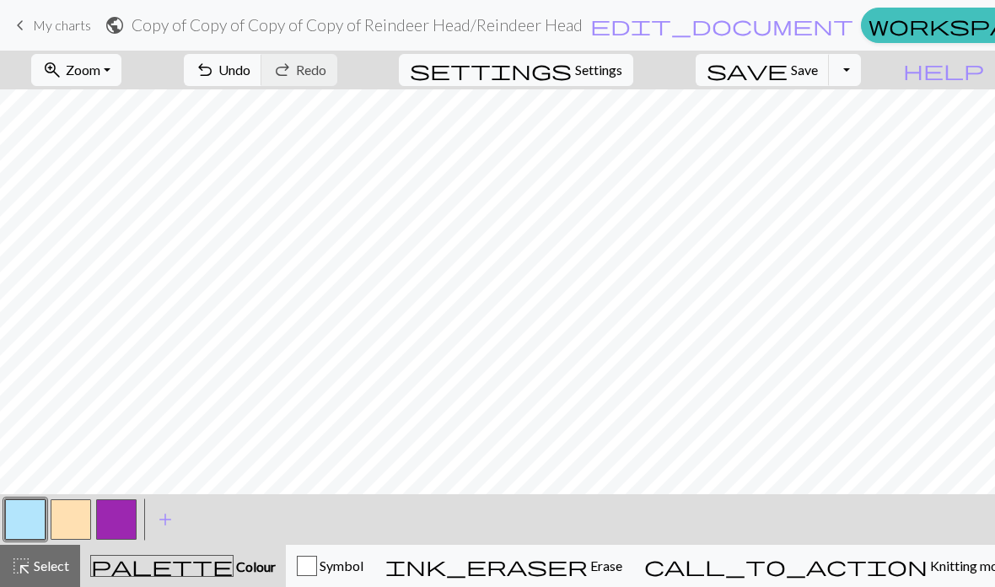
click at [121, 76] on button "zoom_in Zoom Zoom" at bounding box center [76, 70] width 90 height 32
click at [141, 142] on button "Fit width" at bounding box center [98, 134] width 133 height 27
click at [60, 559] on span "Select" at bounding box center [50, 565] width 38 height 16
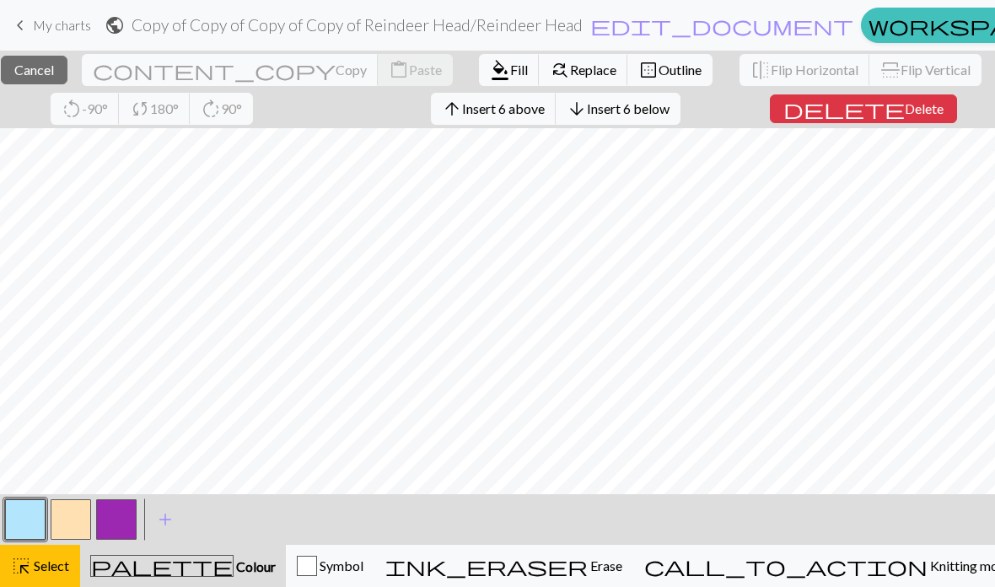
click at [545, 114] on span "Insert 6 above" at bounding box center [503, 108] width 83 height 16
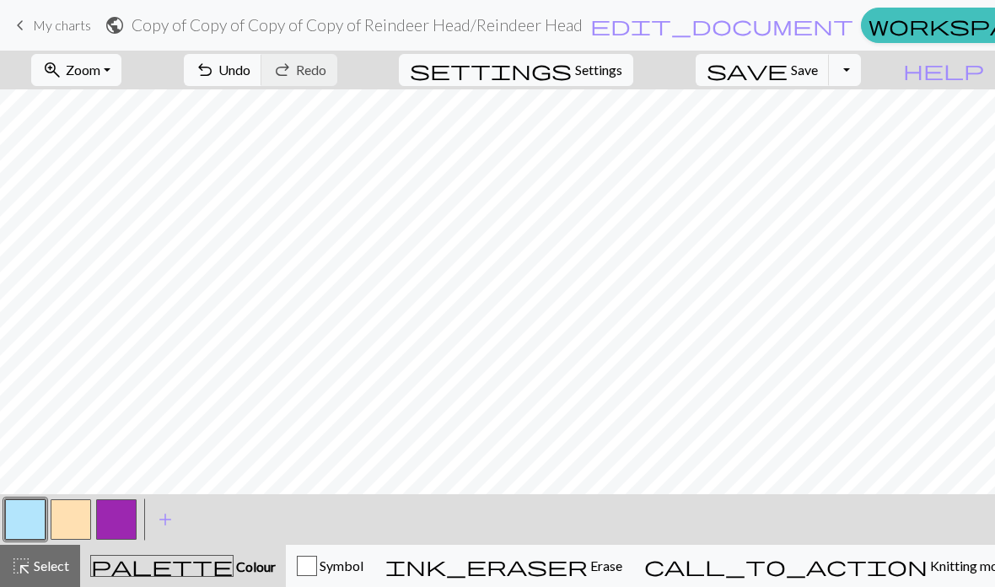
click at [861, 76] on button "Toggle Dropdown" at bounding box center [845, 70] width 32 height 32
click at [843, 105] on button "file_copy Save a copy" at bounding box center [721, 107] width 278 height 27
click at [861, 66] on button "Toggle Dropdown" at bounding box center [845, 70] width 32 height 32
click at [848, 141] on button "save_alt Download" at bounding box center [721, 134] width 278 height 27
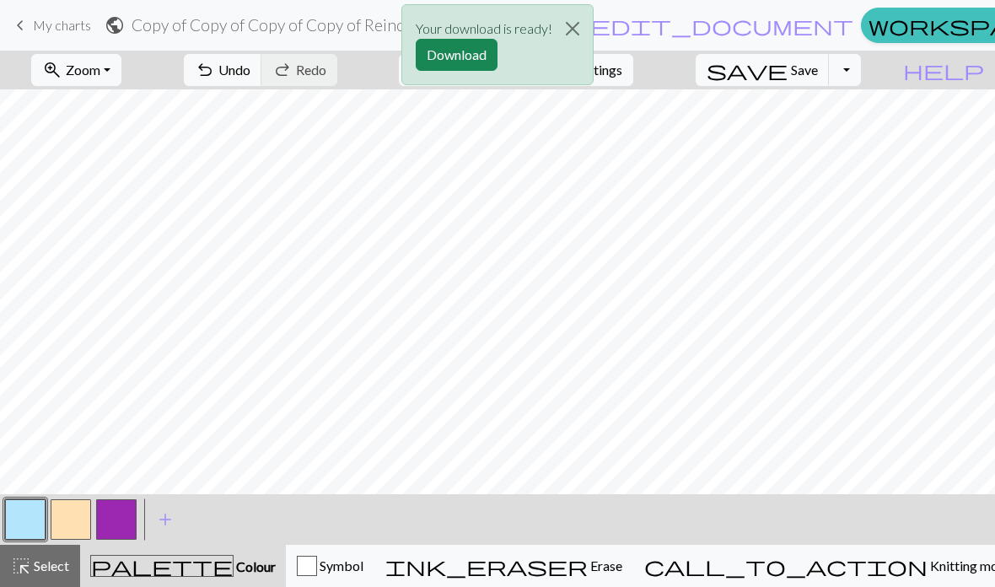
click at [485, 67] on button "Download" at bounding box center [457, 55] width 82 height 32
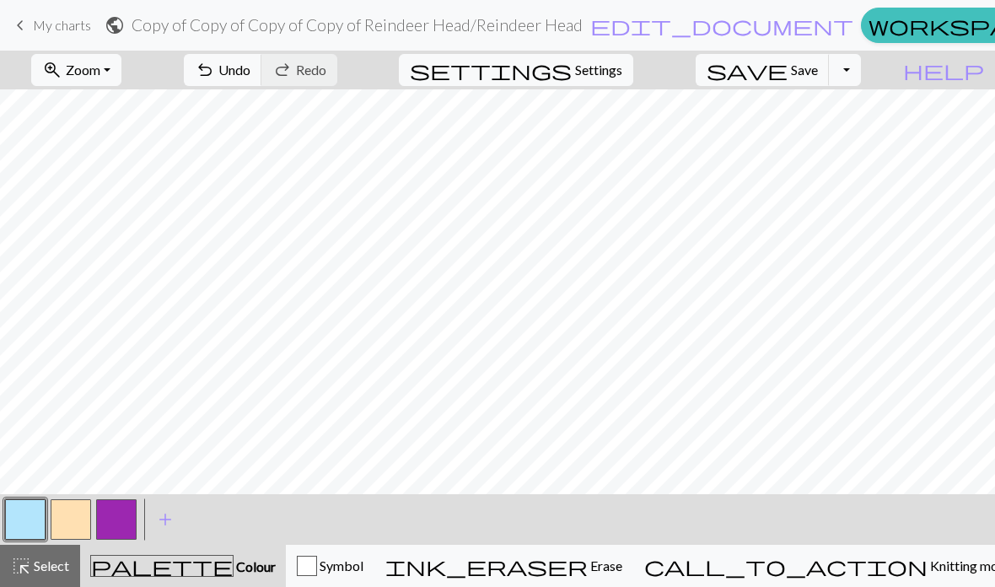
click at [33, 512] on button "button" at bounding box center [25, 519] width 40 height 40
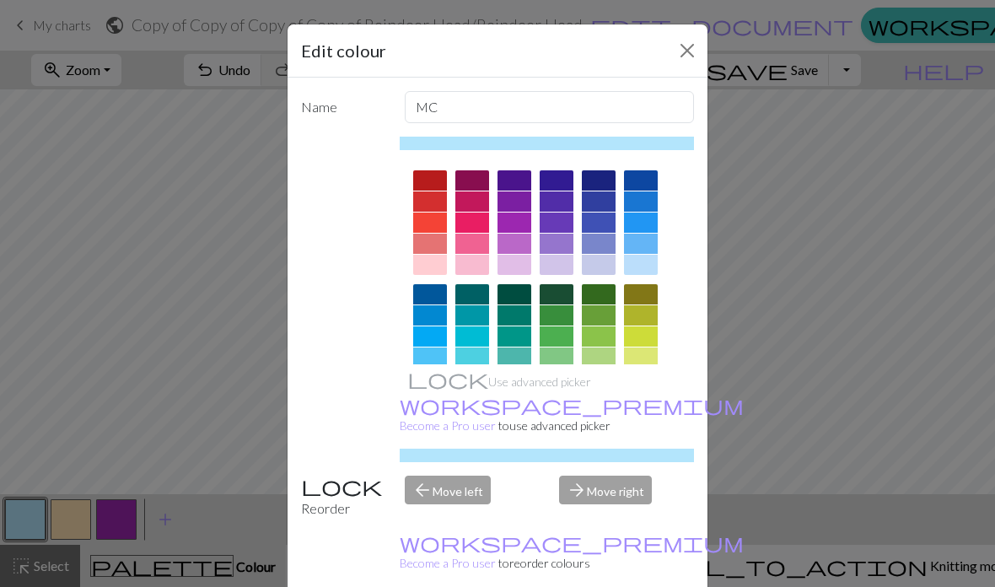
click at [437, 293] on div at bounding box center [430, 294] width 34 height 20
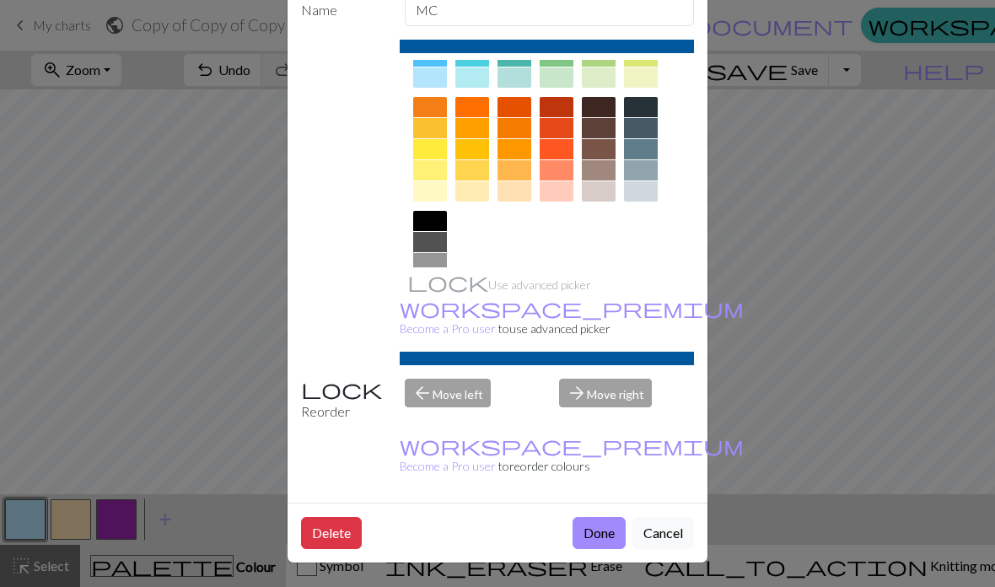
scroll to position [110, 0]
click at [610, 533] on button "Done" at bounding box center [598, 533] width 53 height 32
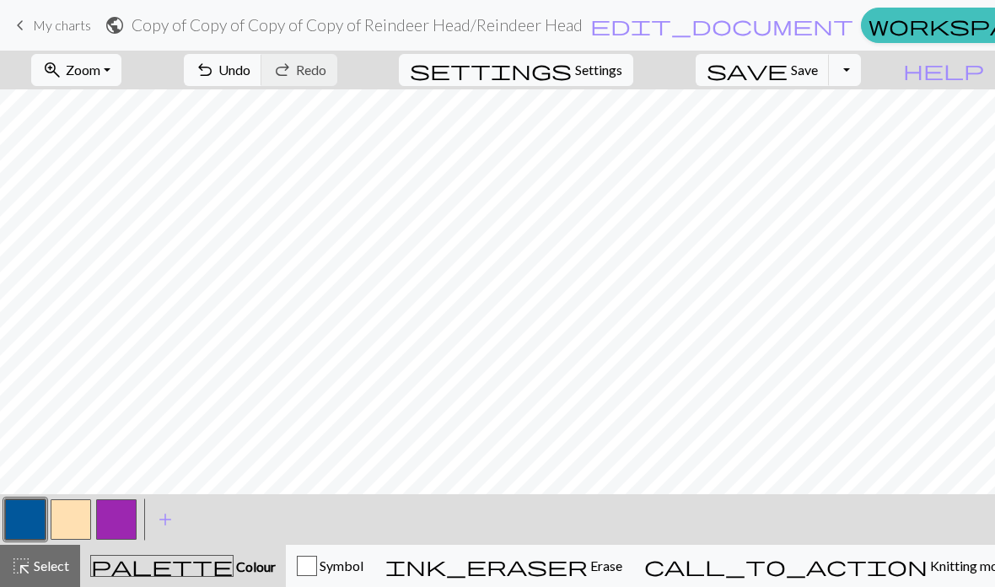
click at [861, 64] on button "Toggle Dropdown" at bounding box center [845, 70] width 32 height 32
click at [835, 136] on button "save_alt Download" at bounding box center [721, 134] width 278 height 27
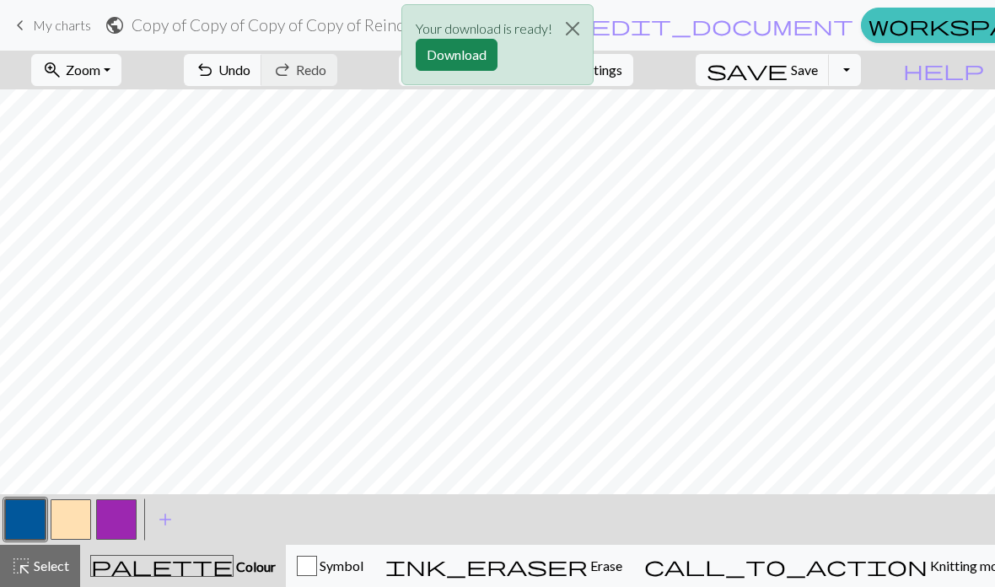
click at [875, 67] on div "Your download is ready! Download" at bounding box center [497, 49] width 995 height 99
click at [483, 60] on button "Download" at bounding box center [457, 55] width 82 height 32
